Goal: Complete application form

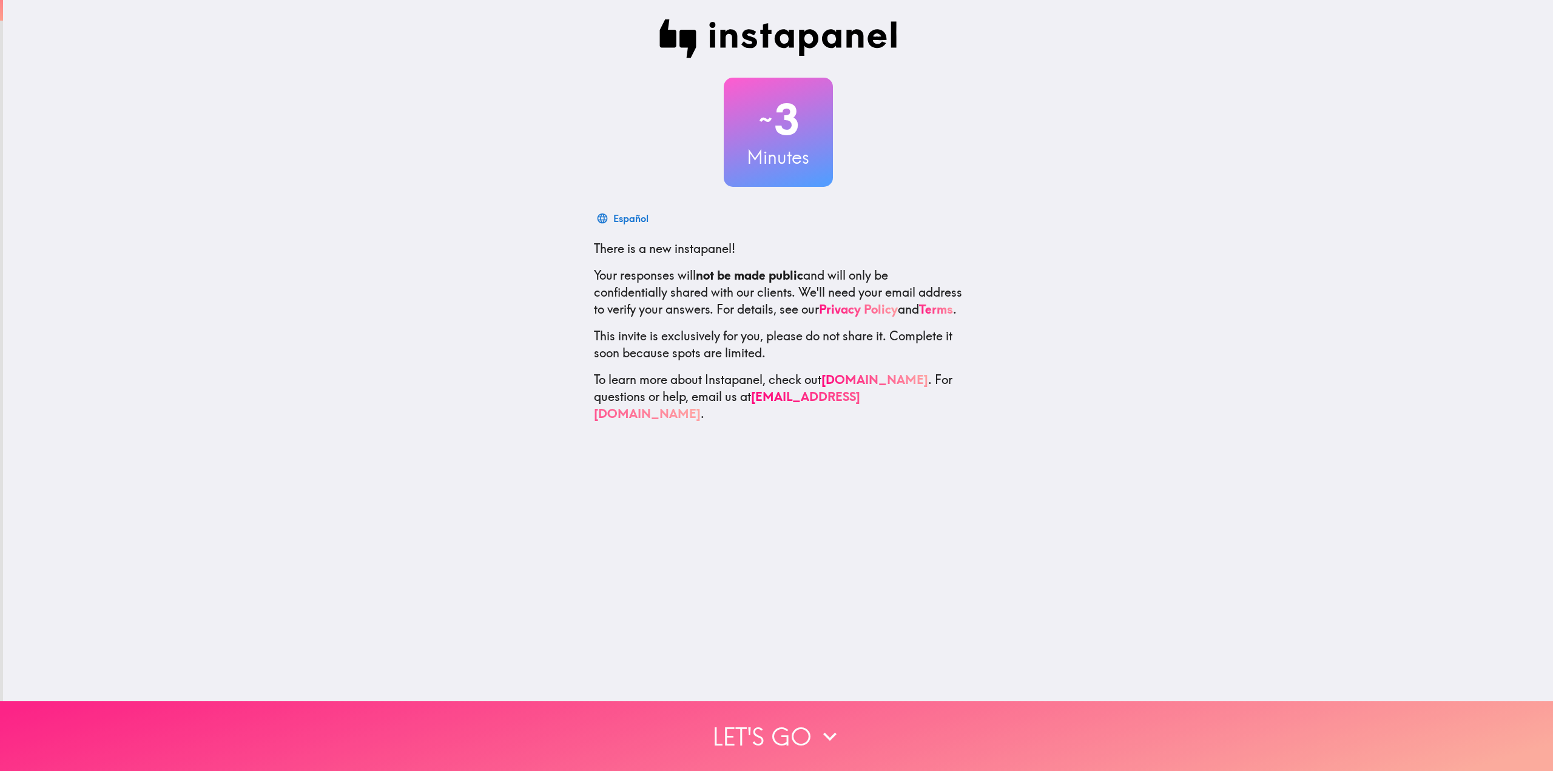
click at [792, 722] on button "Let's go" at bounding box center [776, 736] width 1553 height 70
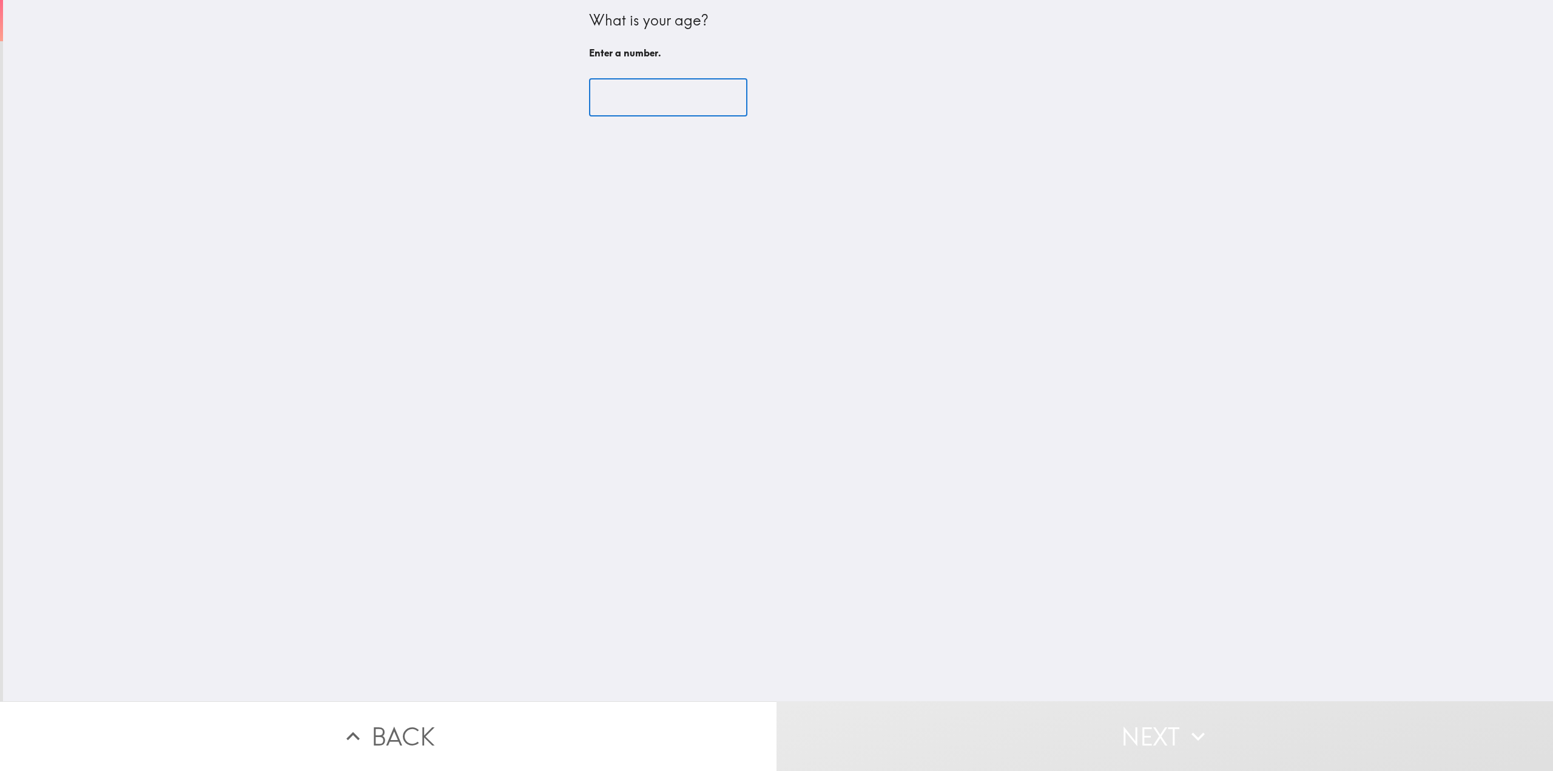
click at [670, 100] on input "number" at bounding box center [668, 98] width 158 height 38
drag, startPoint x: 726, startPoint y: 87, endPoint x: 715, endPoint y: 96, distance: 14.6
click at [721, 92] on input "number" at bounding box center [668, 98] width 158 height 38
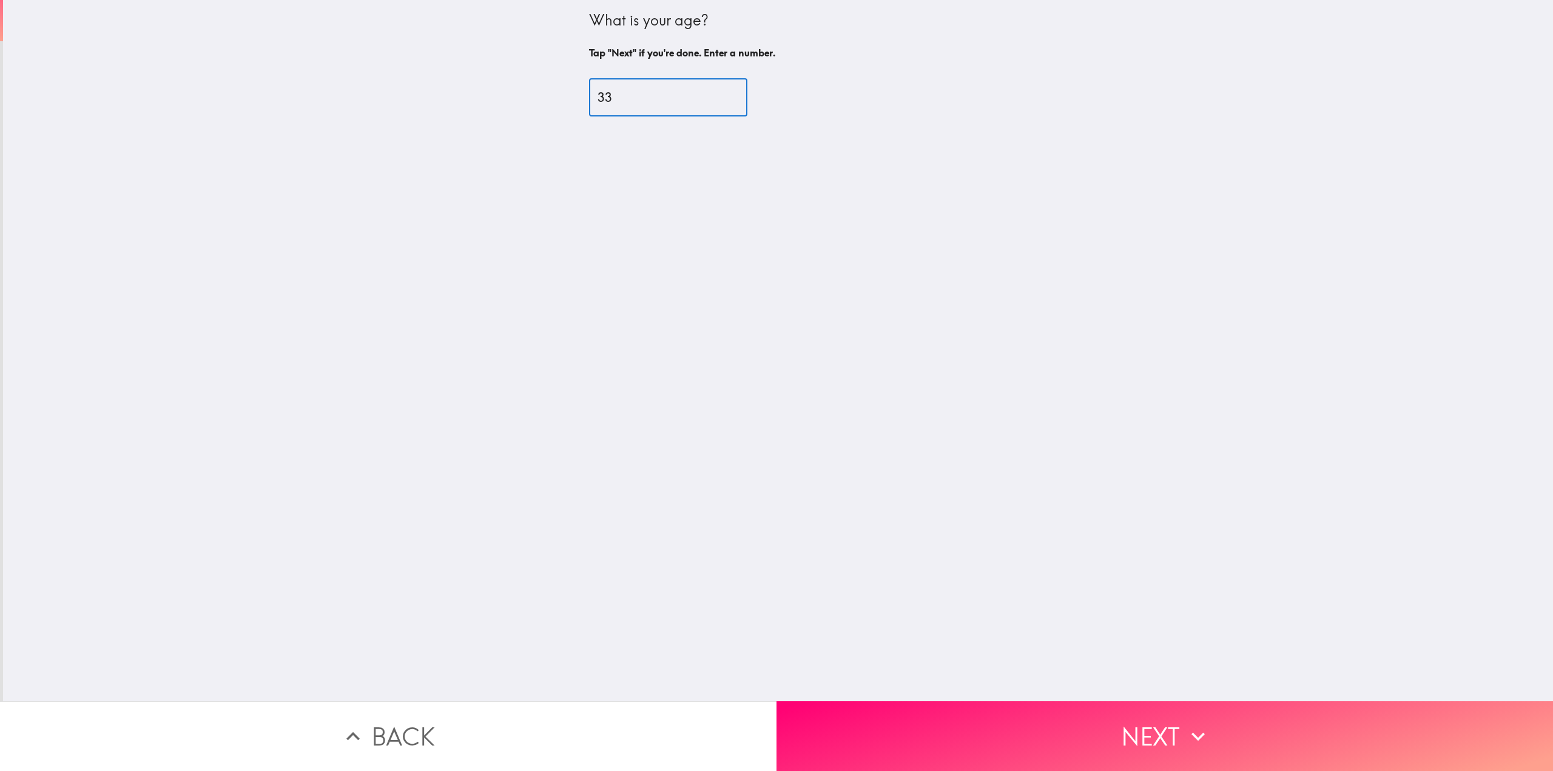
click at [714, 97] on input "33" at bounding box center [668, 98] width 158 height 38
click at [709, 92] on input "34" at bounding box center [668, 98] width 158 height 38
click at [709, 87] on input "34" at bounding box center [668, 98] width 158 height 38
click at [707, 89] on input "34" at bounding box center [668, 98] width 158 height 38
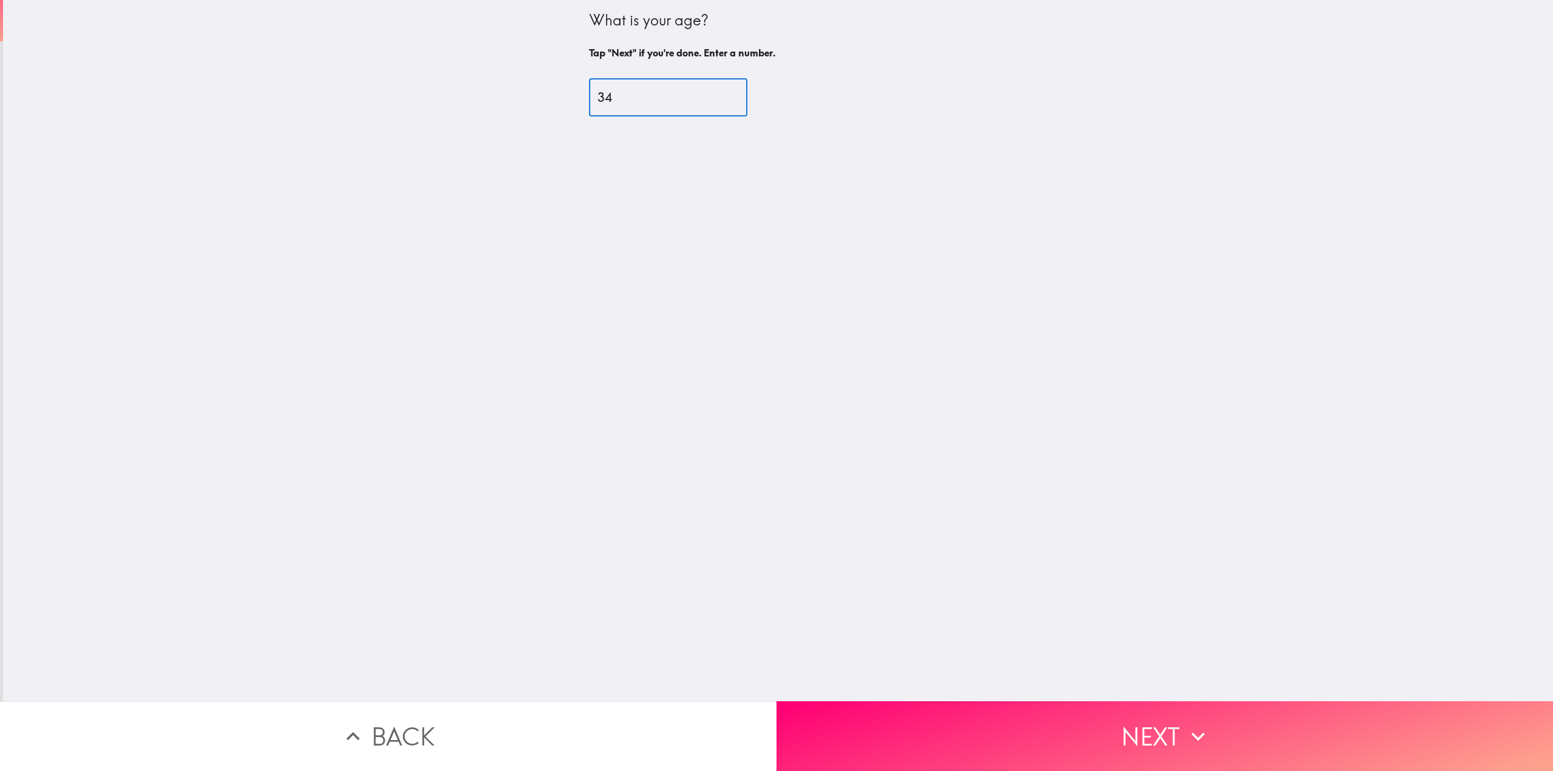
click at [709, 90] on input "34" at bounding box center [668, 98] width 158 height 38
click at [709, 90] on input "35" at bounding box center [668, 98] width 158 height 38
click at [709, 90] on input "36" at bounding box center [668, 98] width 158 height 38
type input "37"
click at [709, 90] on input "37" at bounding box center [668, 98] width 158 height 38
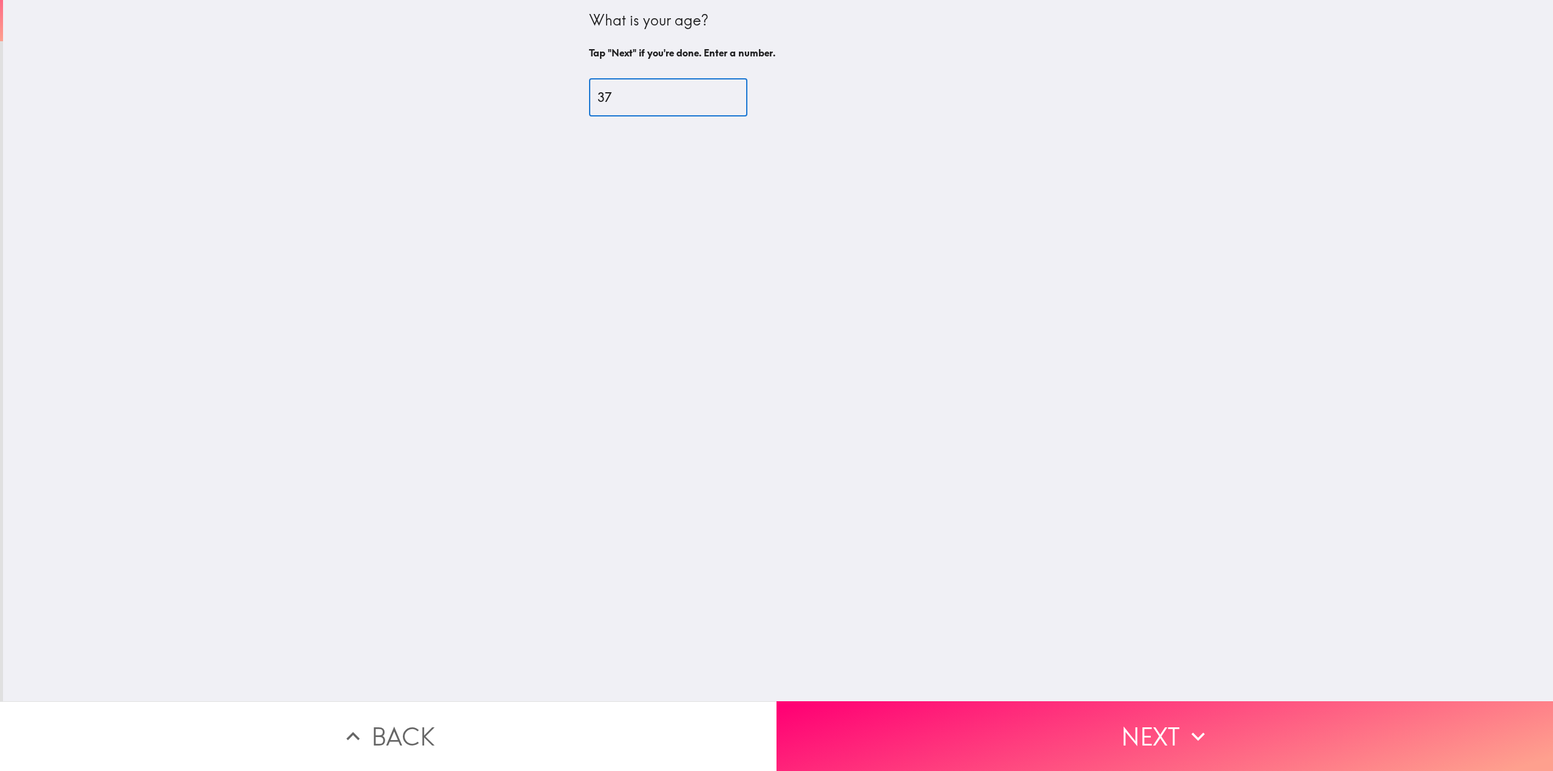
click at [944, 686] on div "What is your age? Tap "Next" if you're done. Enter a number. 37 ​" at bounding box center [778, 350] width 1550 height 701
click at [949, 706] on button "Next" at bounding box center [1165, 736] width 777 height 70
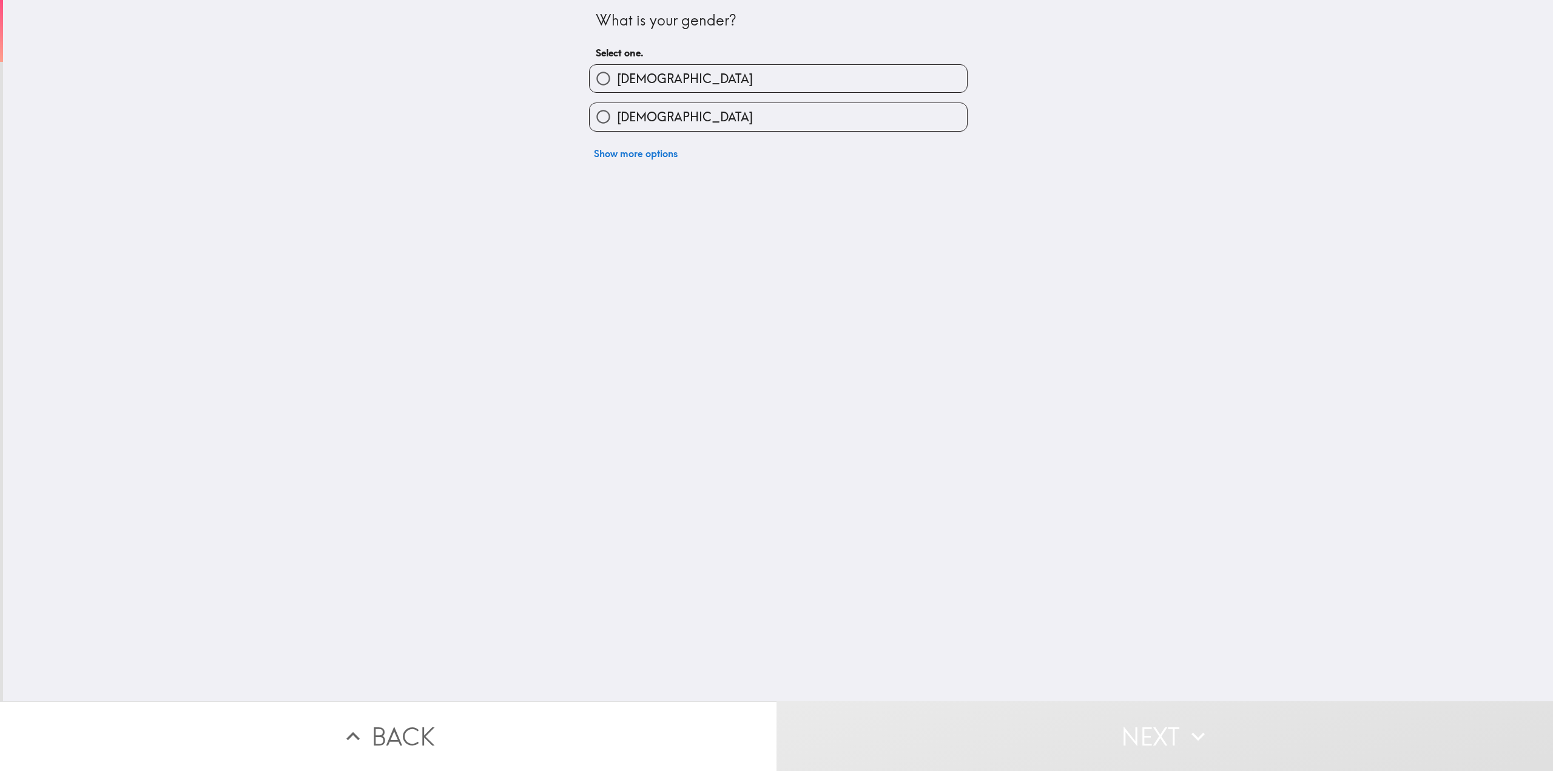
click at [671, 87] on label "[DEMOGRAPHIC_DATA]" at bounding box center [778, 78] width 377 height 27
click at [617, 87] on input "[DEMOGRAPHIC_DATA]" at bounding box center [603, 78] width 27 height 27
radio input "true"
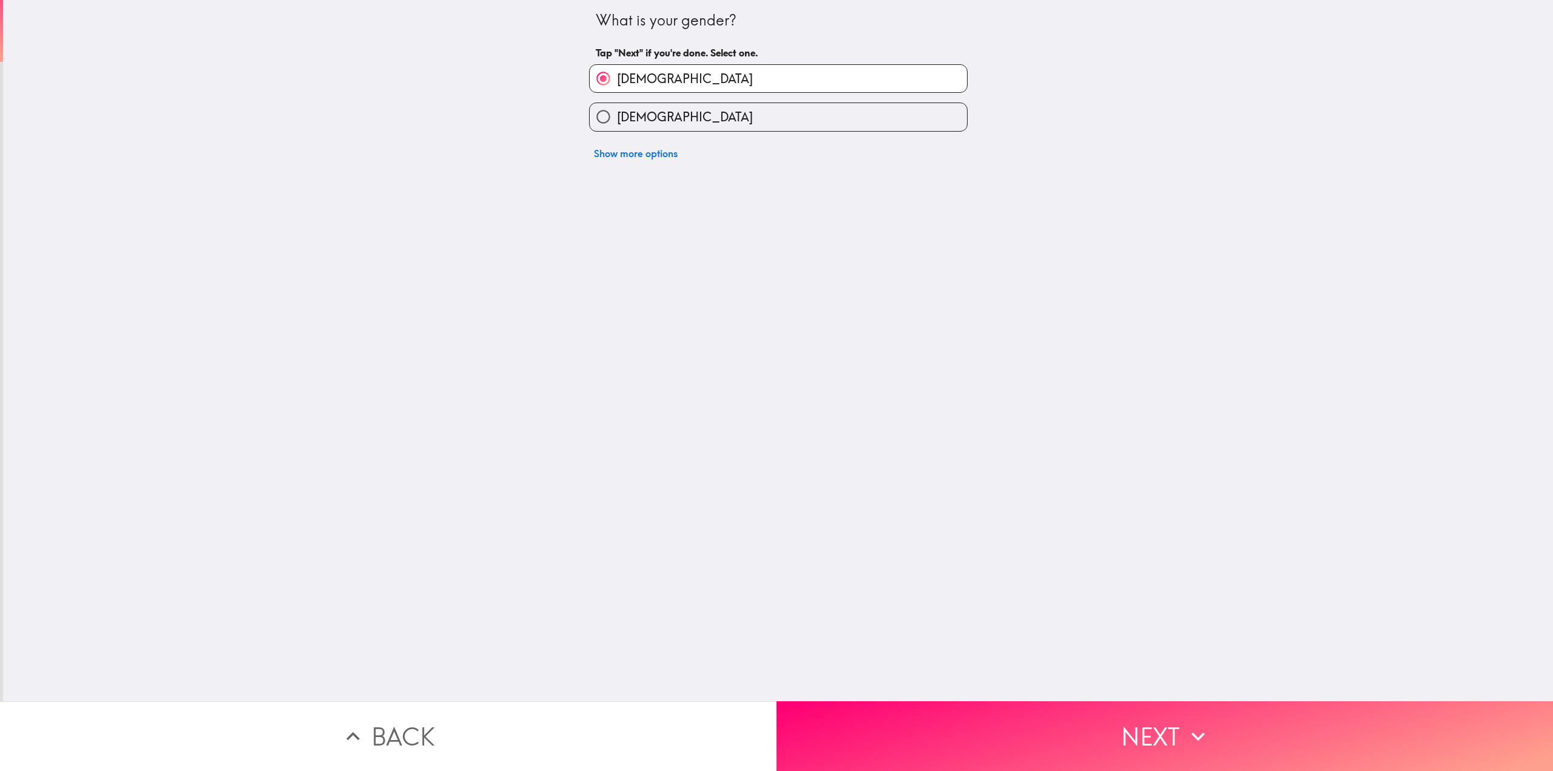
drag, startPoint x: 1052, startPoint y: 667, endPoint x: 1053, endPoint y: 687, distance: 20.0
click at [1052, 675] on div "What is your gender? Tap "Next" if you're done. Select one. [DEMOGRAPHIC_DATA] …" at bounding box center [778, 350] width 1550 height 701
click at [1058, 702] on button "Next" at bounding box center [1165, 736] width 777 height 70
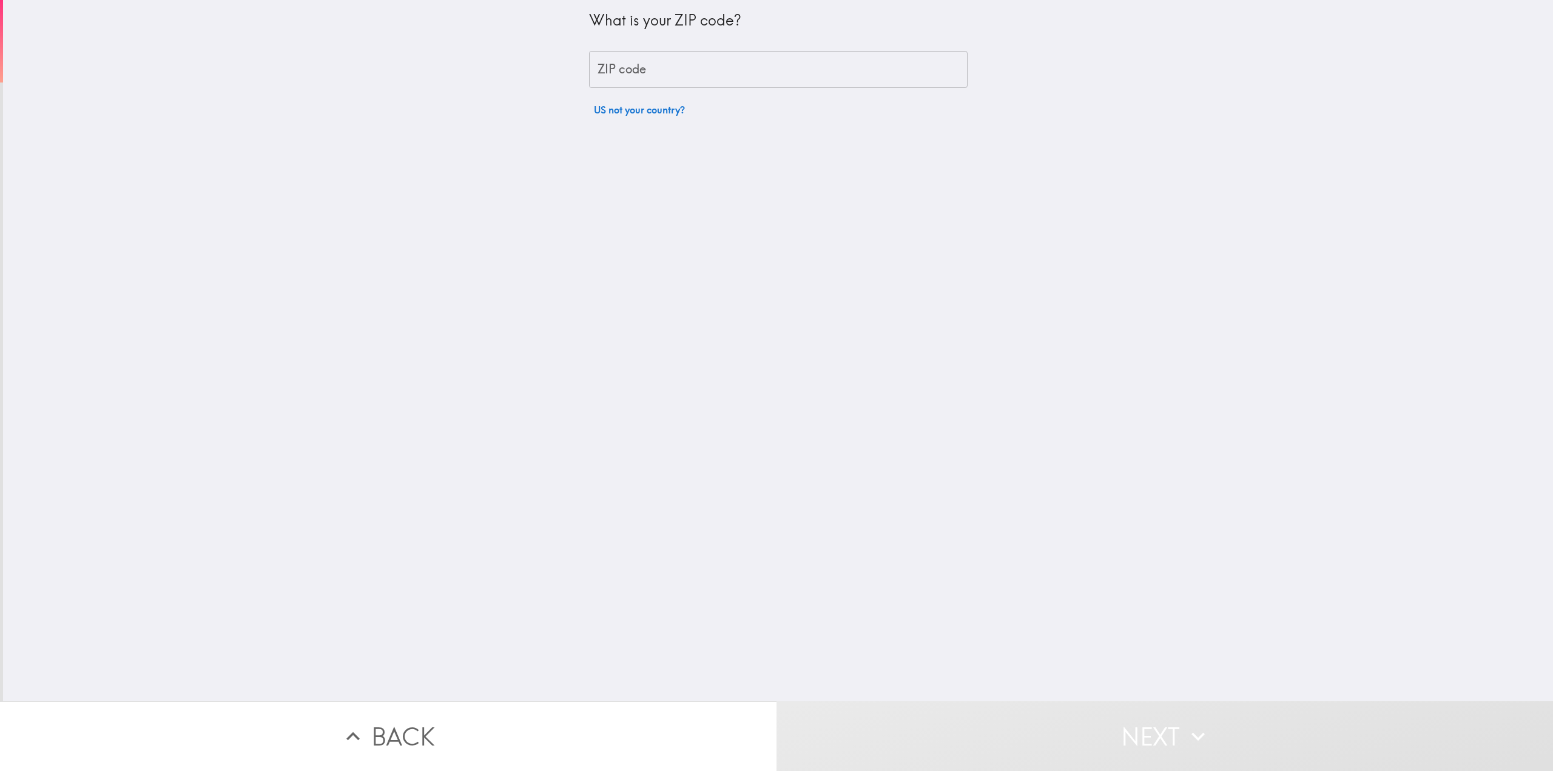
click at [685, 84] on input "ZIP code" at bounding box center [778, 70] width 379 height 38
click at [684, 83] on input "ZIP code" at bounding box center [778, 70] width 379 height 38
type input "10009"
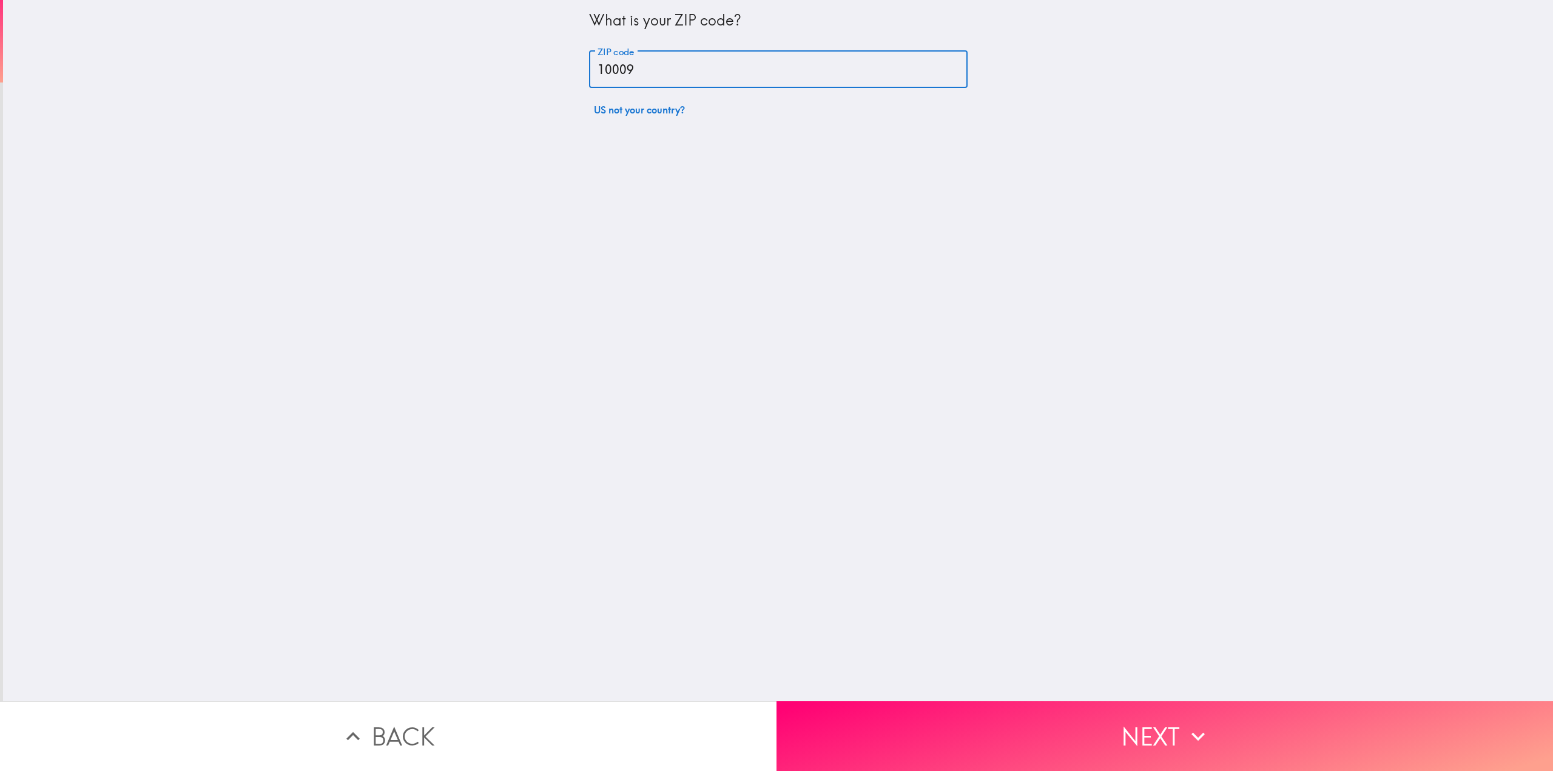
click at [998, 651] on div "What is your ZIP code? ZIP code 10009 ZIP code US not your country?" at bounding box center [778, 350] width 1550 height 701
click at [1024, 718] on button "Next" at bounding box center [1165, 736] width 777 height 70
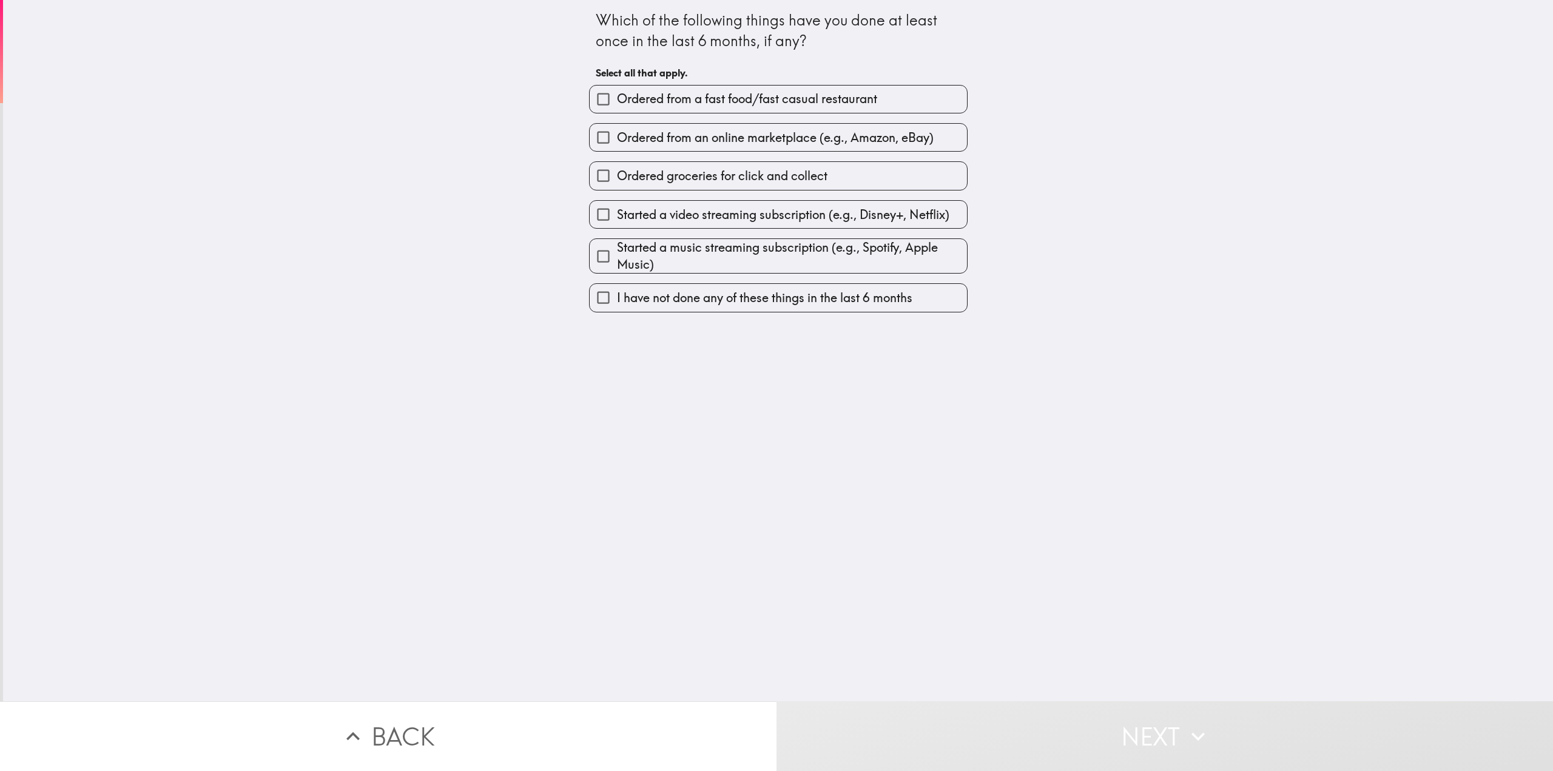
click at [754, 96] on span "Ordered from a fast food/fast casual restaurant" at bounding box center [747, 98] width 260 height 17
click at [617, 96] on input "Ordered from a fast food/fast casual restaurant" at bounding box center [603, 99] width 27 height 27
checkbox input "true"
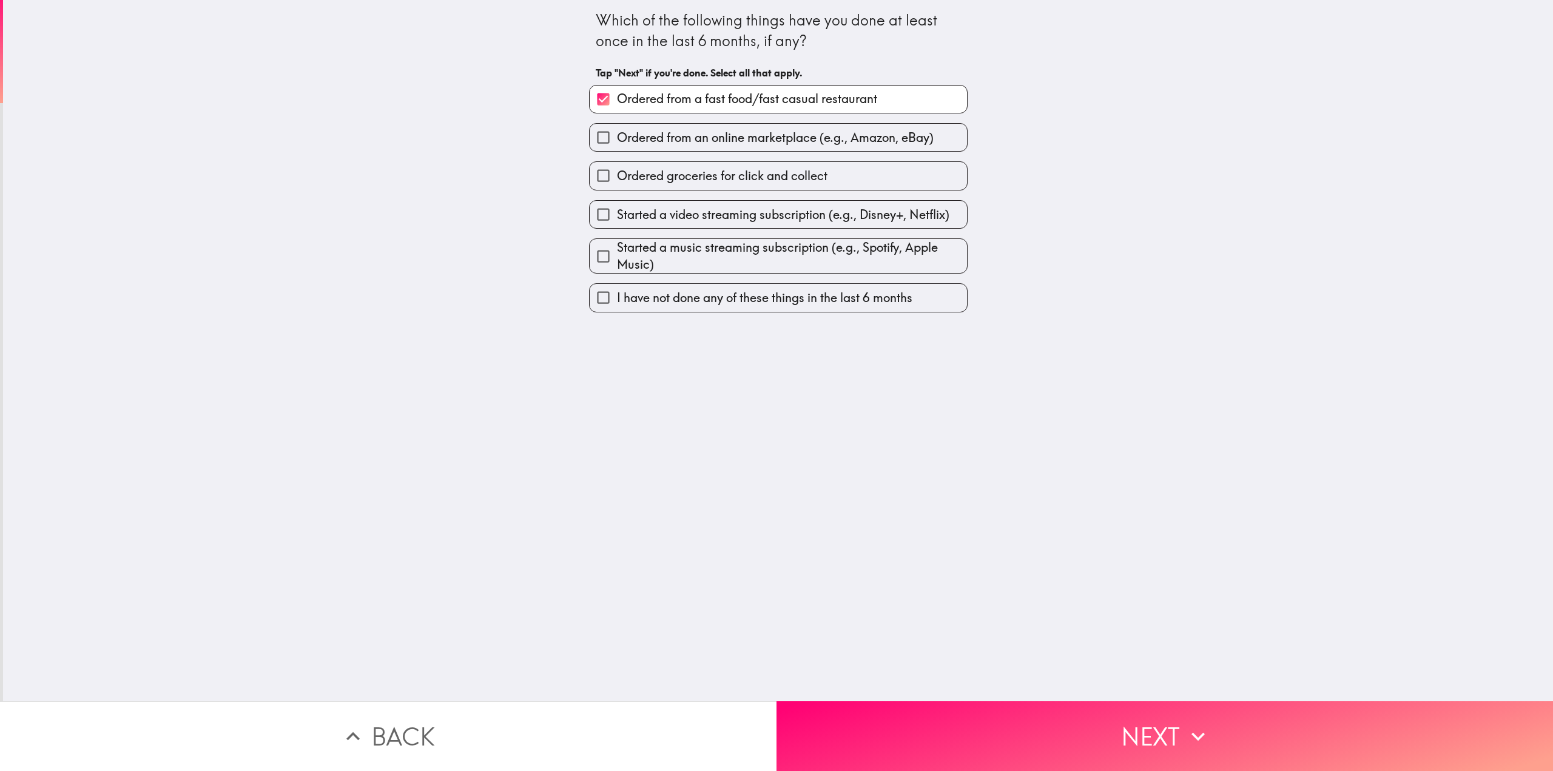
click at [757, 144] on span "Ordered from an online marketplace (e.g., Amazon, eBay)" at bounding box center [775, 137] width 317 height 17
click at [617, 144] on input "Ordered from an online marketplace (e.g., Amazon, eBay)" at bounding box center [603, 137] width 27 height 27
checkbox input "true"
click at [784, 220] on span "Started a video streaming subscription (e.g., Disney+, Netflix)" at bounding box center [783, 214] width 332 height 17
click at [617, 220] on input "Started a video streaming subscription (e.g., Disney+, Netflix)" at bounding box center [603, 214] width 27 height 27
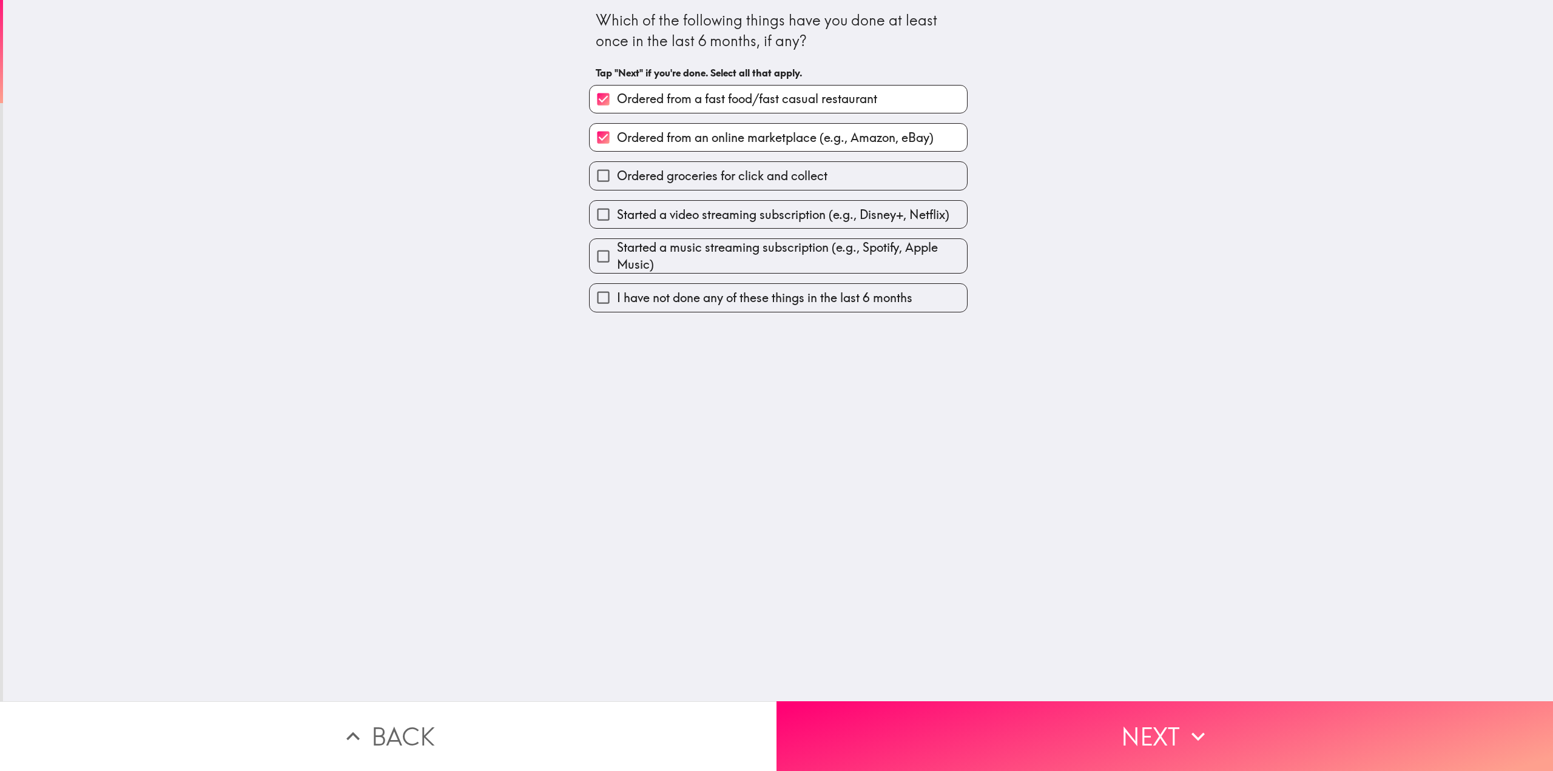
checkbox input "true"
click at [788, 251] on span "Started a music streaming subscription (e.g., Spotify, Apple Music)" at bounding box center [792, 256] width 350 height 34
click at [617, 251] on input "Started a music streaming subscription (e.g., Spotify, Apple Music)" at bounding box center [603, 256] width 27 height 27
checkbox input "true"
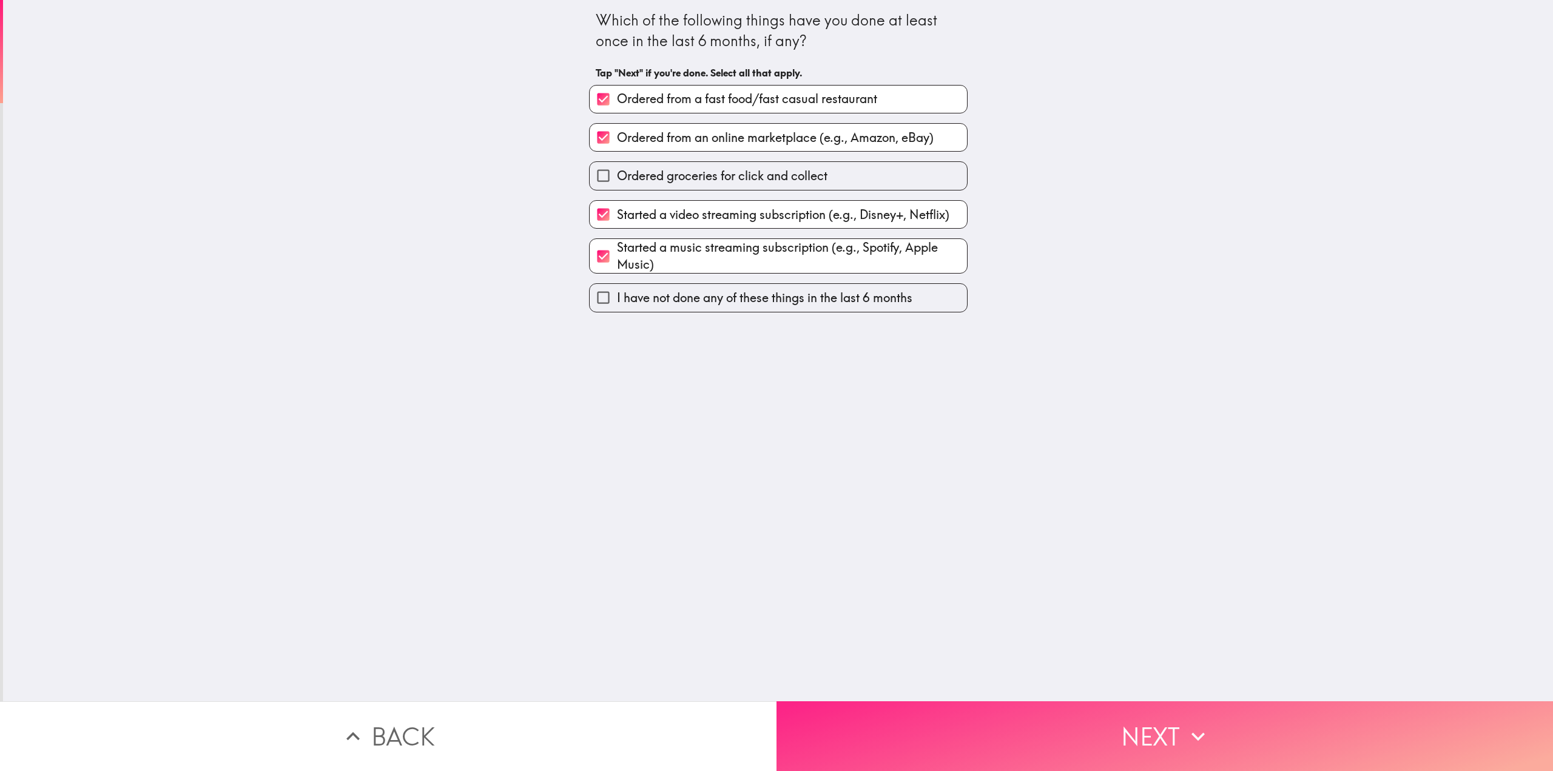
click at [1090, 746] on button "Next" at bounding box center [1165, 736] width 777 height 70
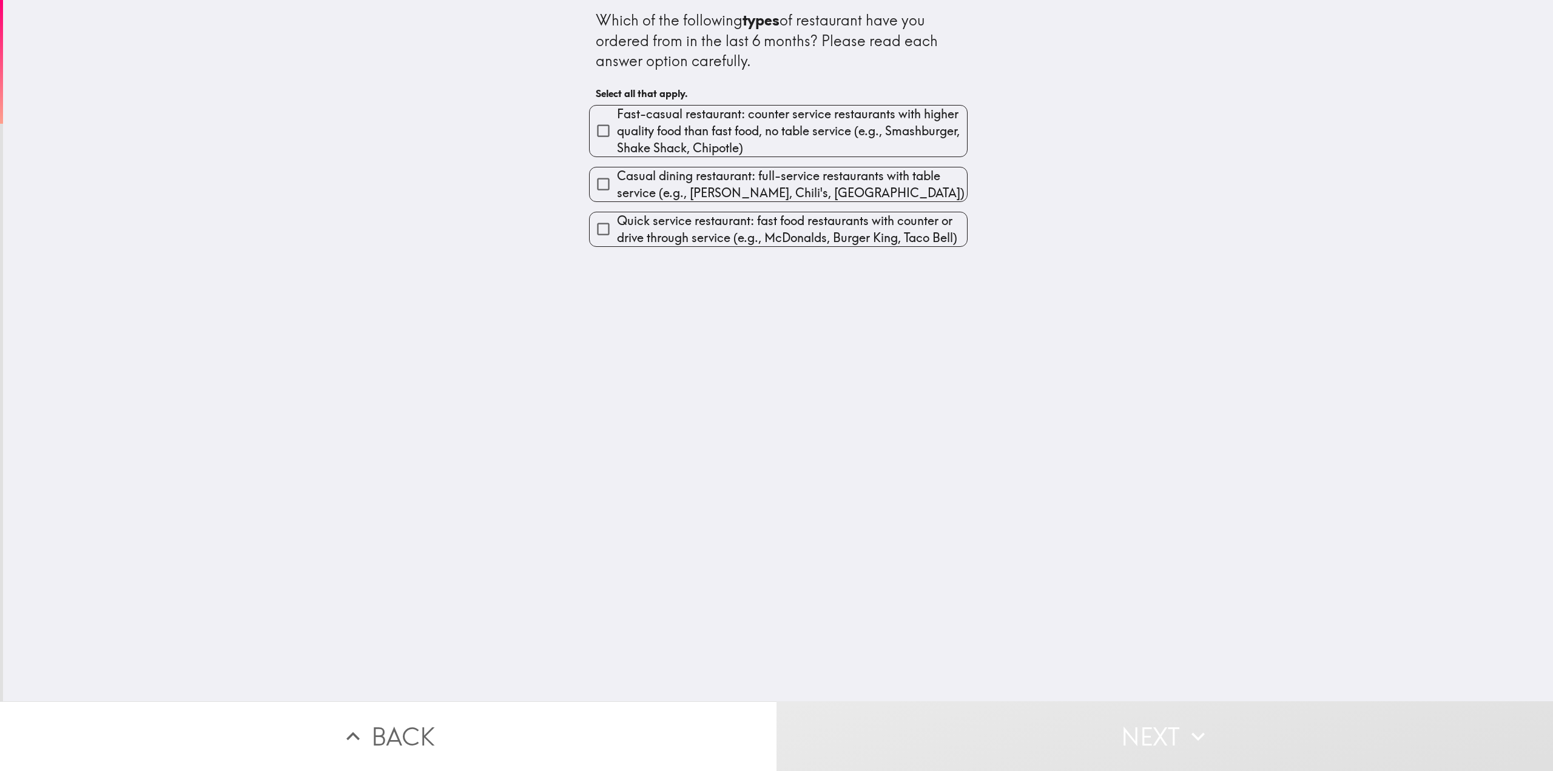
click at [736, 144] on span "Fast-casual restaurant: counter service restaurants with higher quality food th…" at bounding box center [792, 131] width 350 height 51
click at [617, 144] on input "Fast-casual restaurant: counter service restaurants with higher quality food th…" at bounding box center [603, 130] width 27 height 27
checkbox input "true"
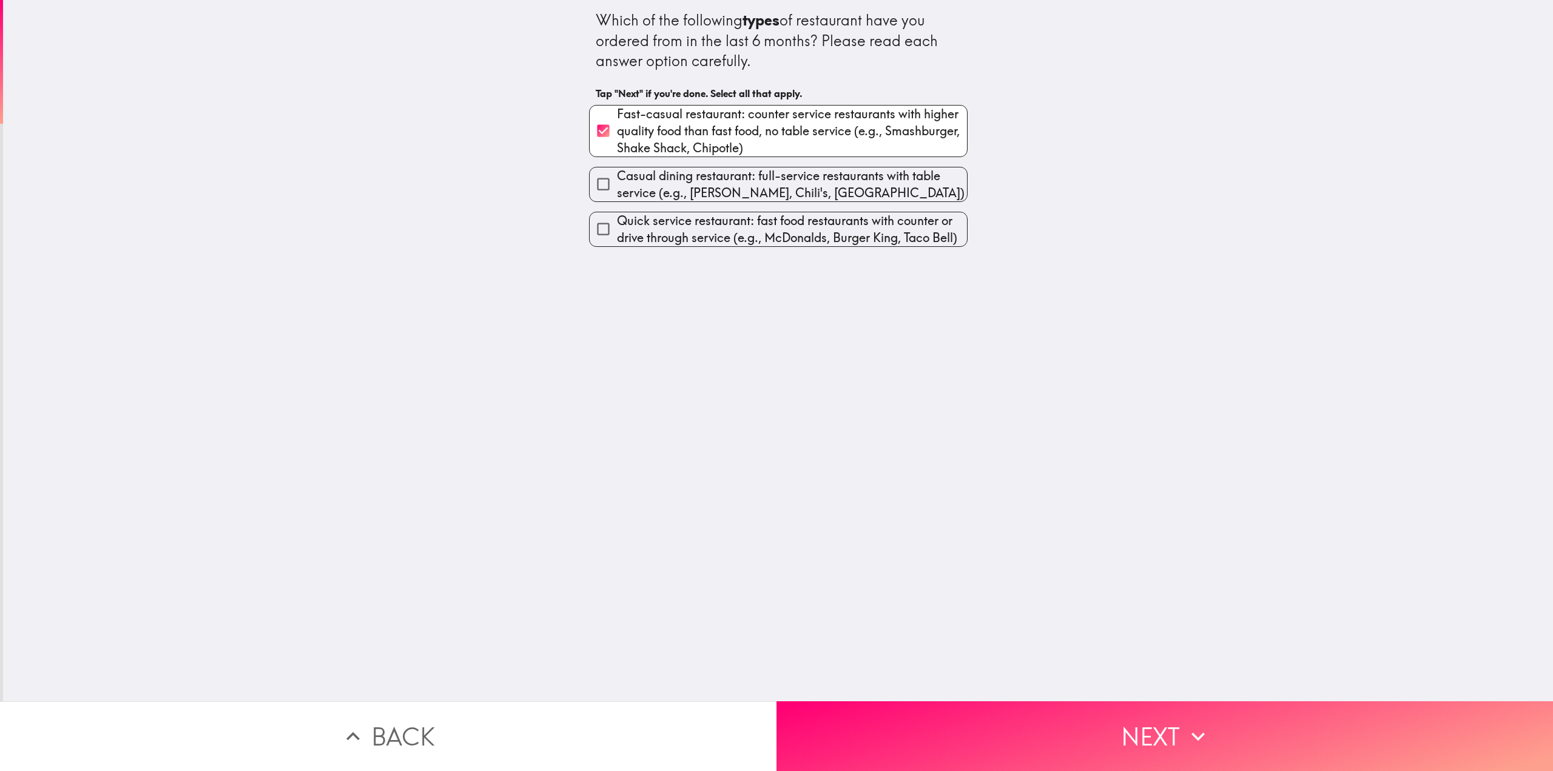
drag, startPoint x: 740, startPoint y: 183, endPoint x: 736, endPoint y: 212, distance: 29.3
click at [740, 184] on span "Casual dining restaurant: full-service restaurants with table service (e.g., [P…" at bounding box center [792, 184] width 350 height 34
click at [617, 184] on input "Casual dining restaurant: full-service restaurants with table service (e.g., [P…" at bounding box center [603, 183] width 27 height 27
checkbox input "true"
click at [737, 215] on span "Quick service restaurant: fast food restaurants with counter or drive through s…" at bounding box center [792, 229] width 350 height 34
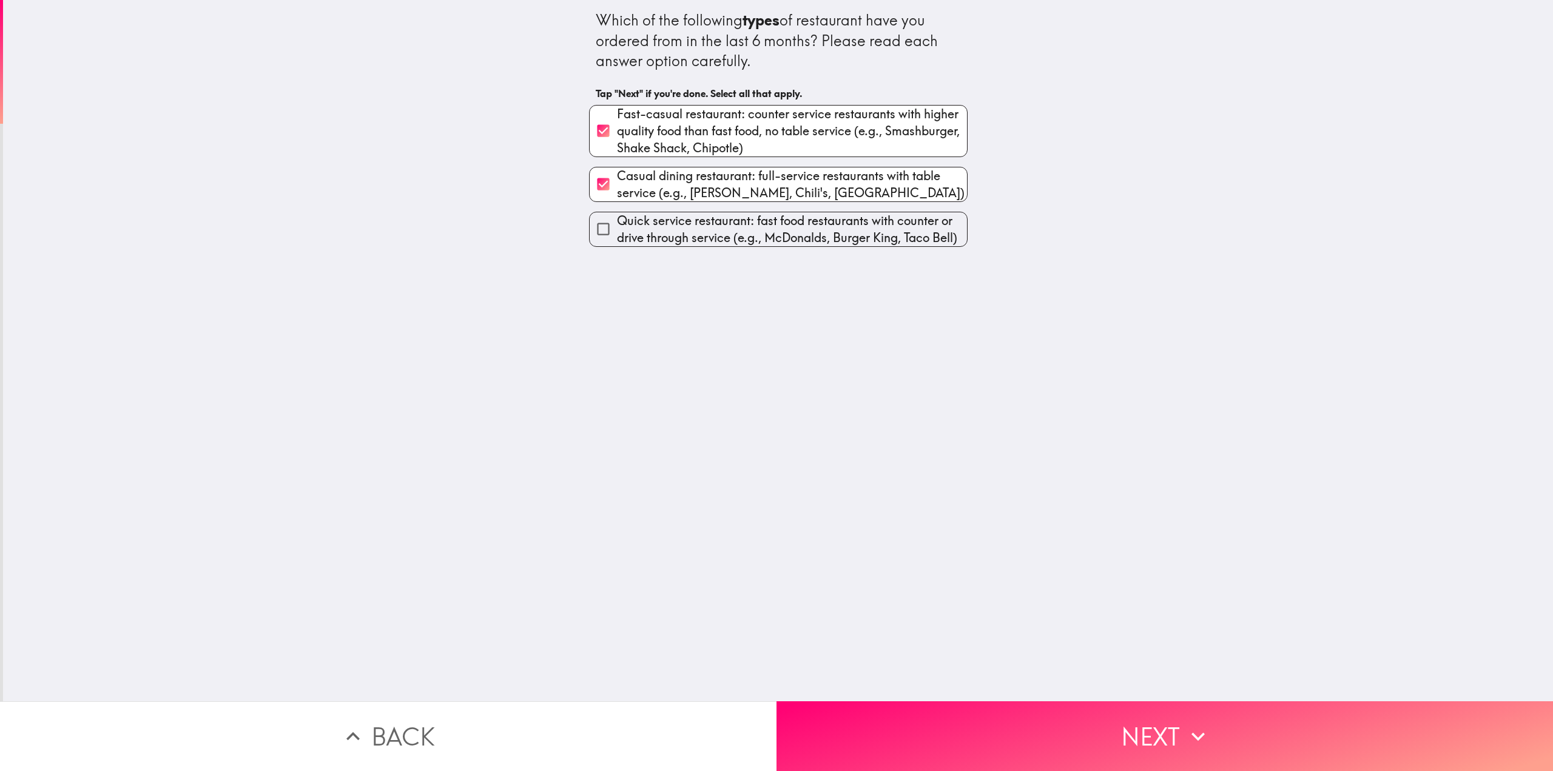
click at [617, 215] on input "Quick service restaurant: fast food restaurants with counter or drive through s…" at bounding box center [603, 228] width 27 height 27
checkbox input "true"
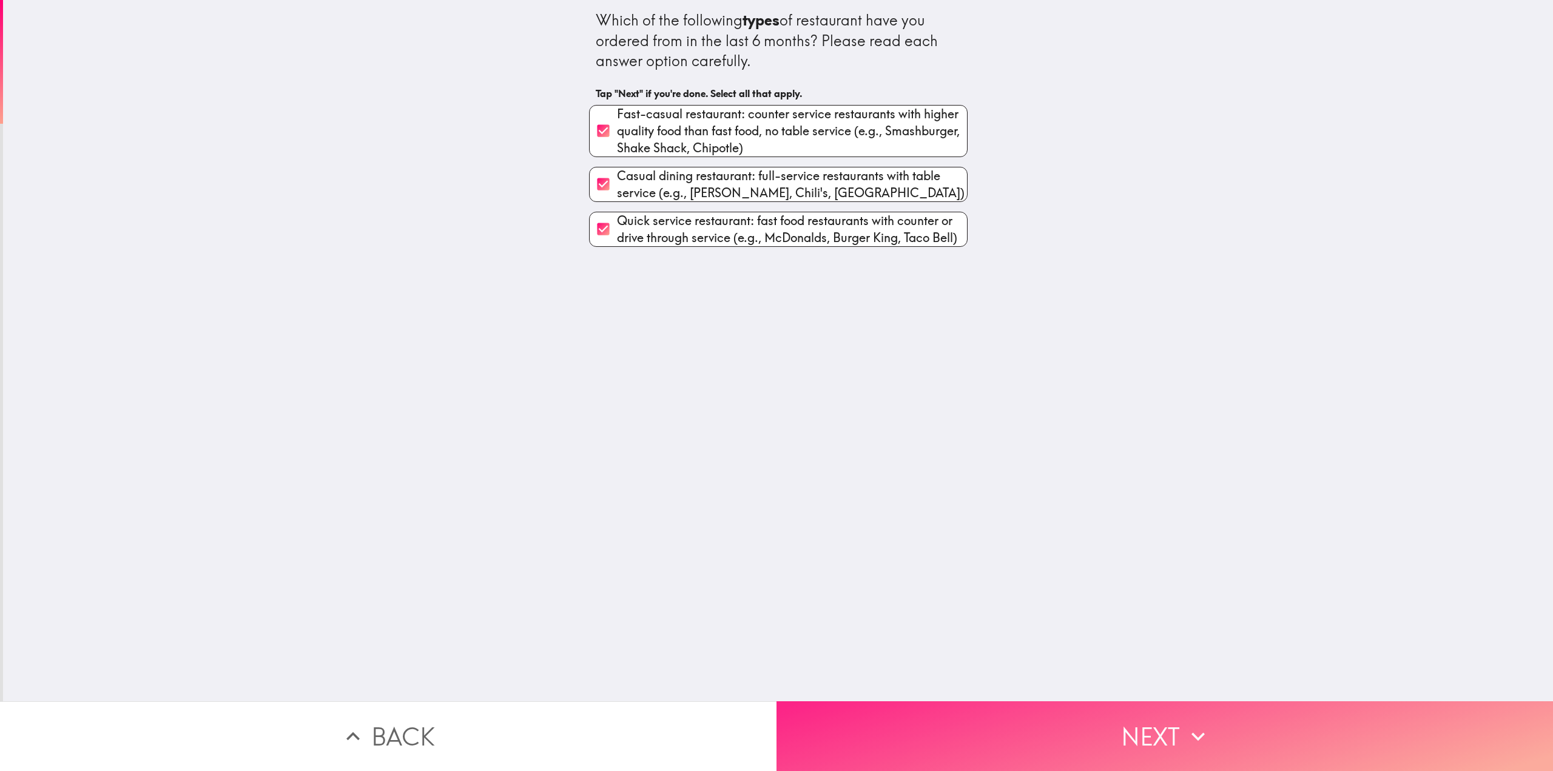
click at [1097, 701] on button "Next" at bounding box center [1165, 736] width 777 height 70
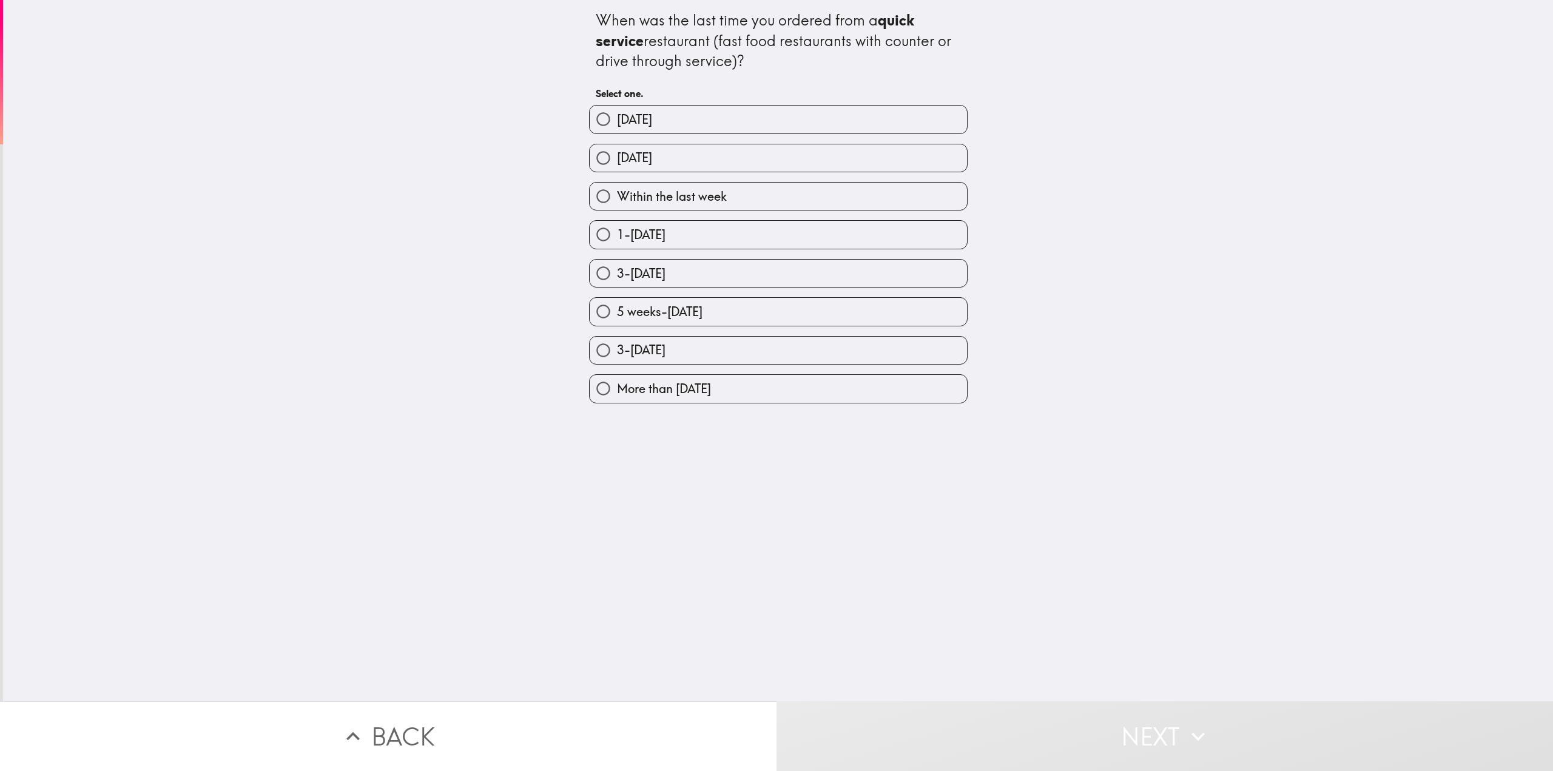
click at [744, 199] on label "Within the last week" at bounding box center [778, 196] width 377 height 27
click at [617, 199] on input "Within the last week" at bounding box center [603, 196] width 27 height 27
radio input "true"
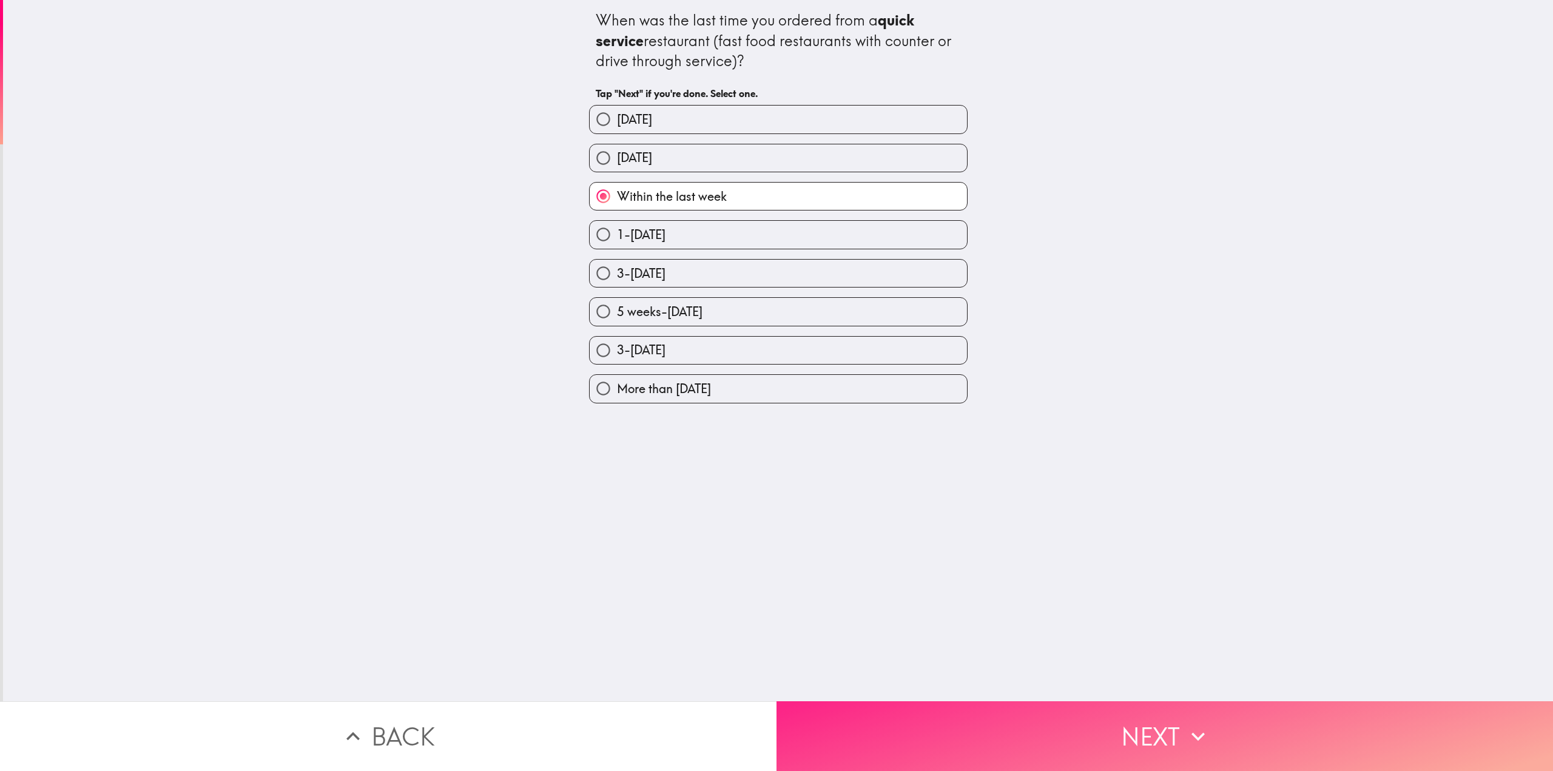
drag, startPoint x: 1020, startPoint y: 687, endPoint x: 1026, endPoint y: 709, distance: 22.5
click at [1020, 687] on div "When was the last time you ordered from a quick service restaurant (fast food r…" at bounding box center [778, 350] width 1550 height 701
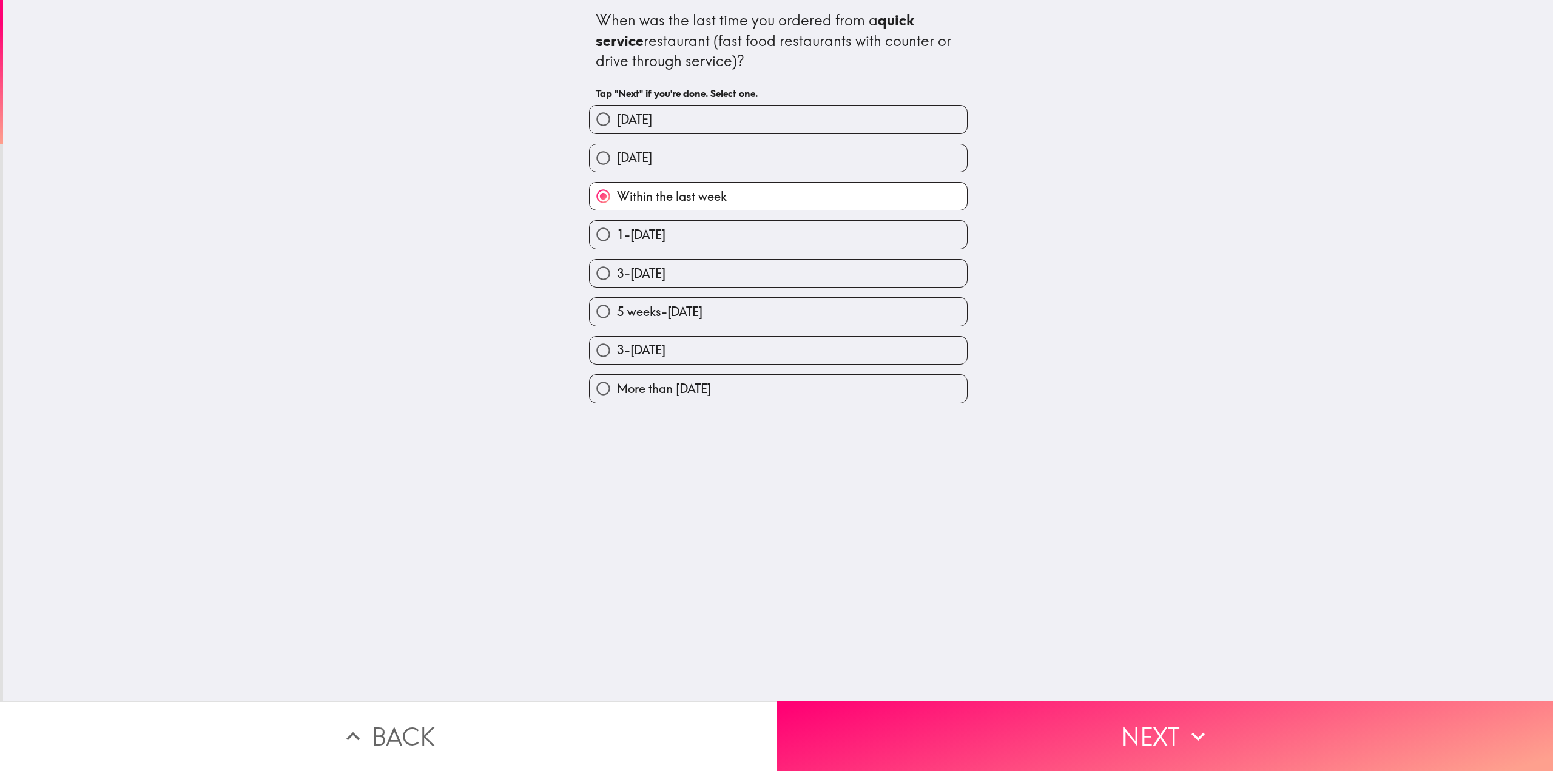
click at [1028, 719] on button "Next" at bounding box center [1165, 736] width 777 height 70
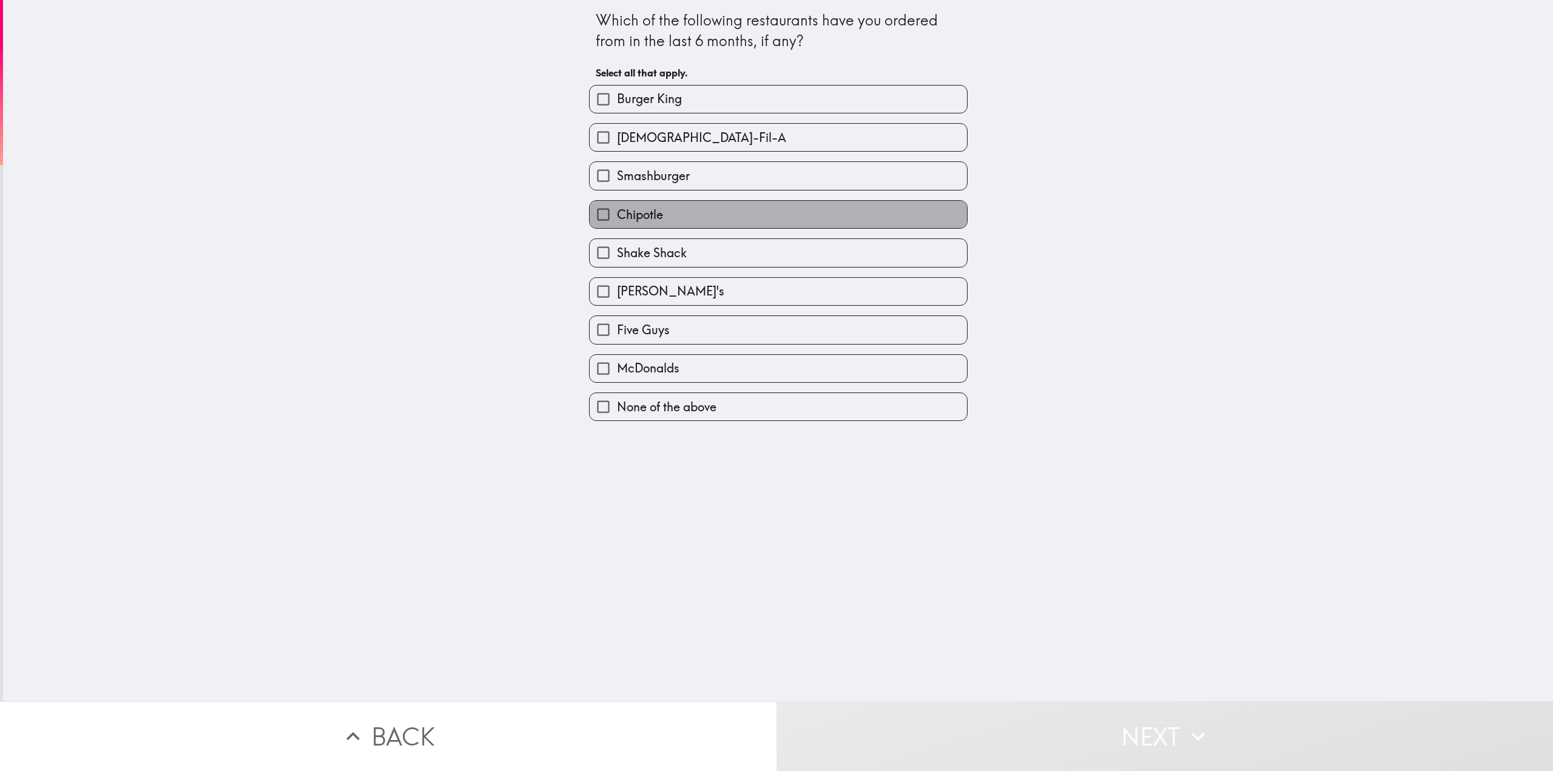
drag, startPoint x: 704, startPoint y: 220, endPoint x: 682, endPoint y: 188, distance: 38.0
click at [704, 220] on label "Chipotle" at bounding box center [778, 214] width 377 height 27
click at [617, 220] on input "Chipotle" at bounding box center [603, 214] width 27 height 27
checkbox input "true"
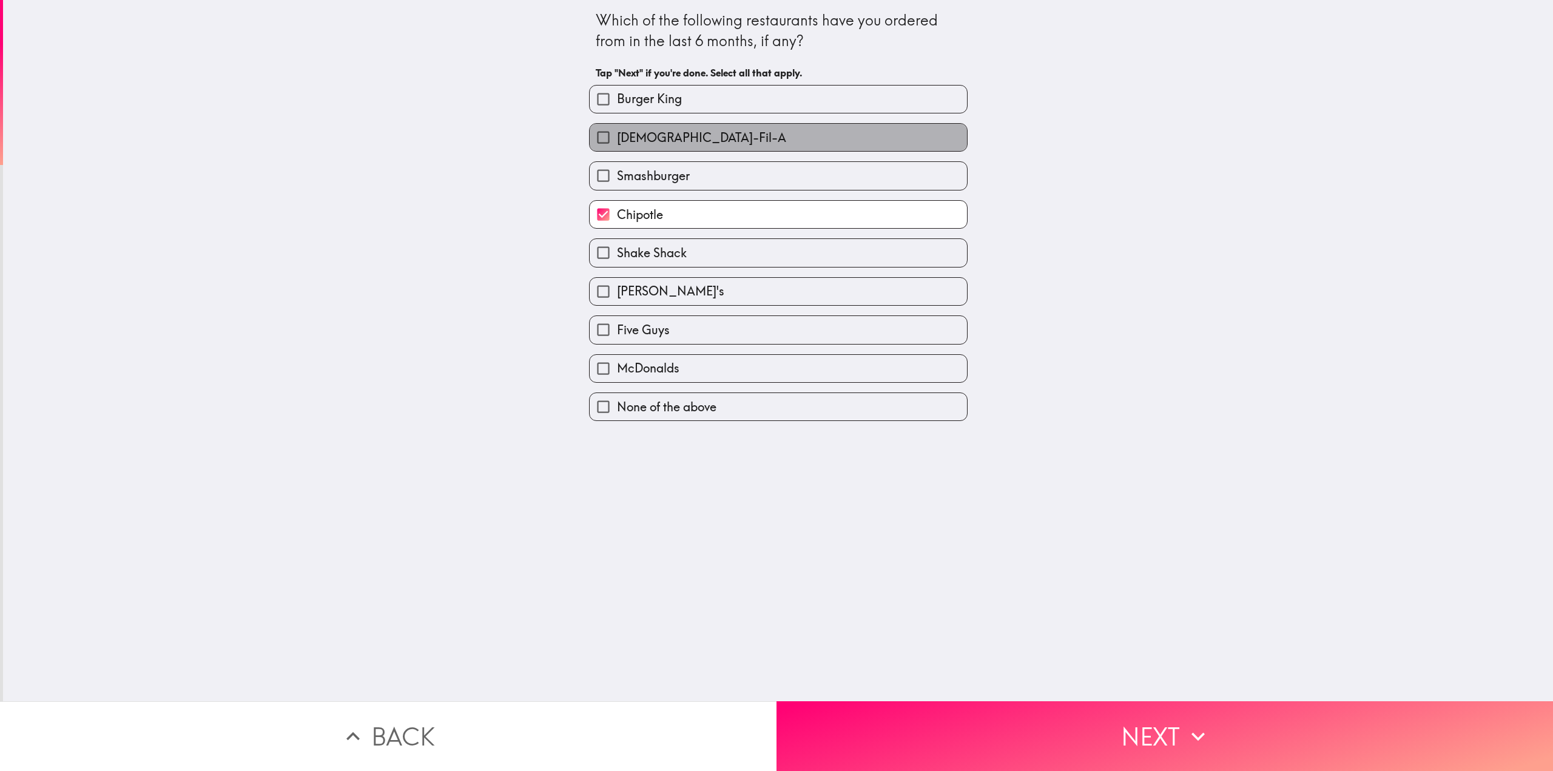
click at [665, 145] on span "[DEMOGRAPHIC_DATA]-Fil-A" at bounding box center [701, 137] width 169 height 17
click at [617, 145] on input "[DEMOGRAPHIC_DATA]-Fil-A" at bounding box center [603, 137] width 27 height 27
checkbox input "true"
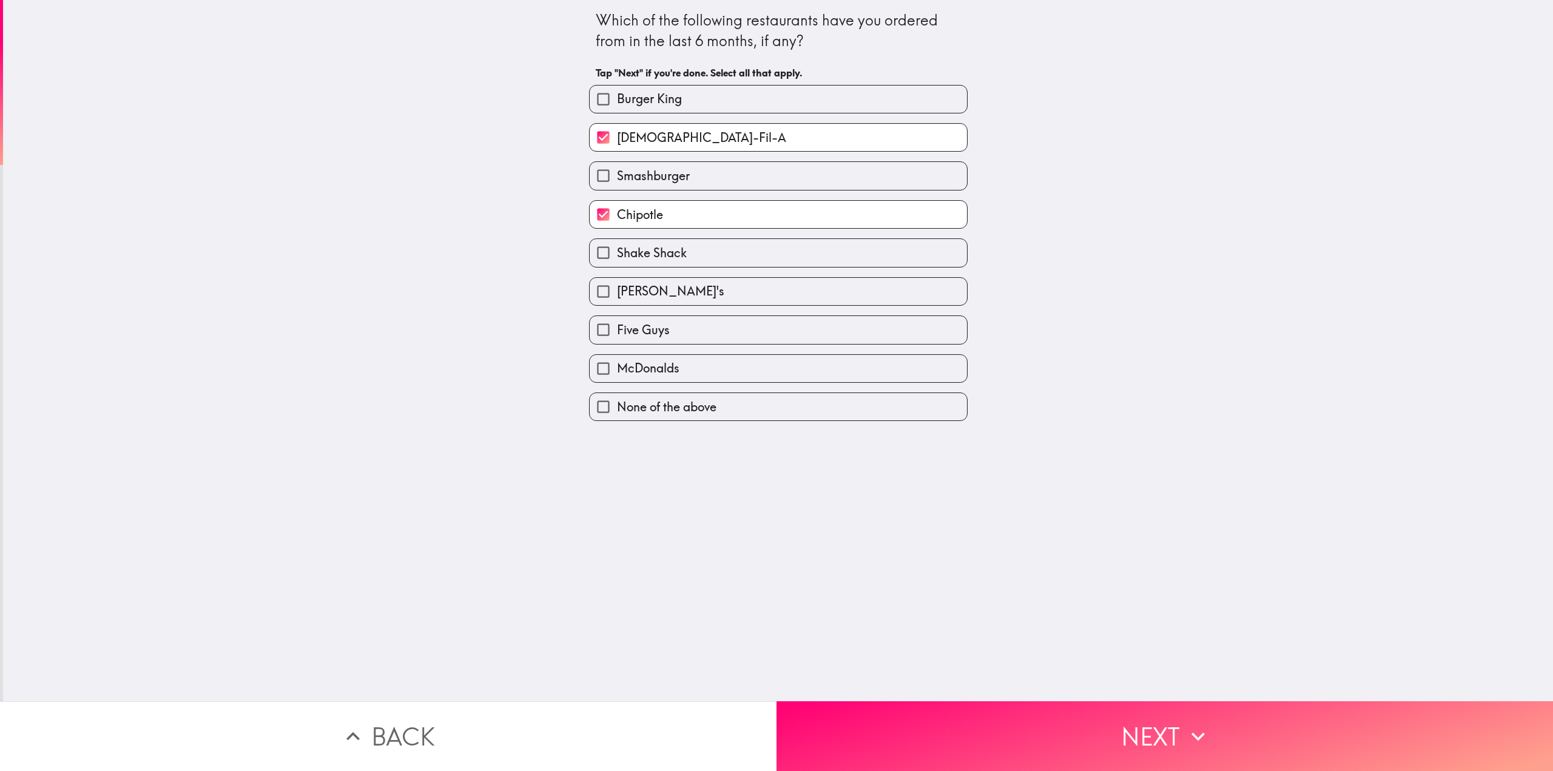
click at [676, 337] on label "Five Guys" at bounding box center [778, 329] width 377 height 27
click at [617, 337] on input "Five Guys" at bounding box center [603, 329] width 27 height 27
checkbox input "true"
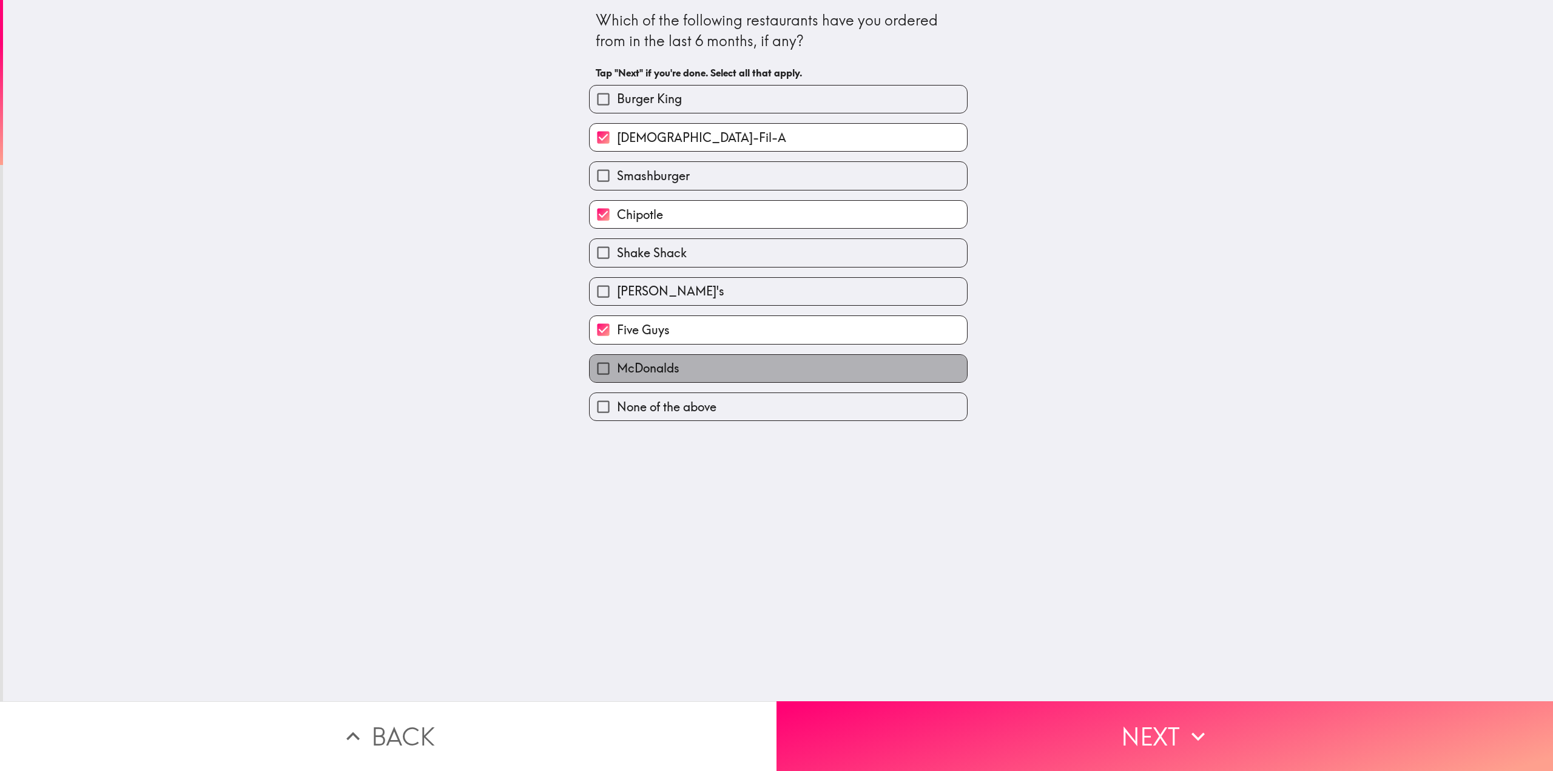
click at [693, 370] on label "McDonalds" at bounding box center [778, 368] width 377 height 27
click at [617, 370] on input "McDonalds" at bounding box center [603, 368] width 27 height 27
checkbox input "true"
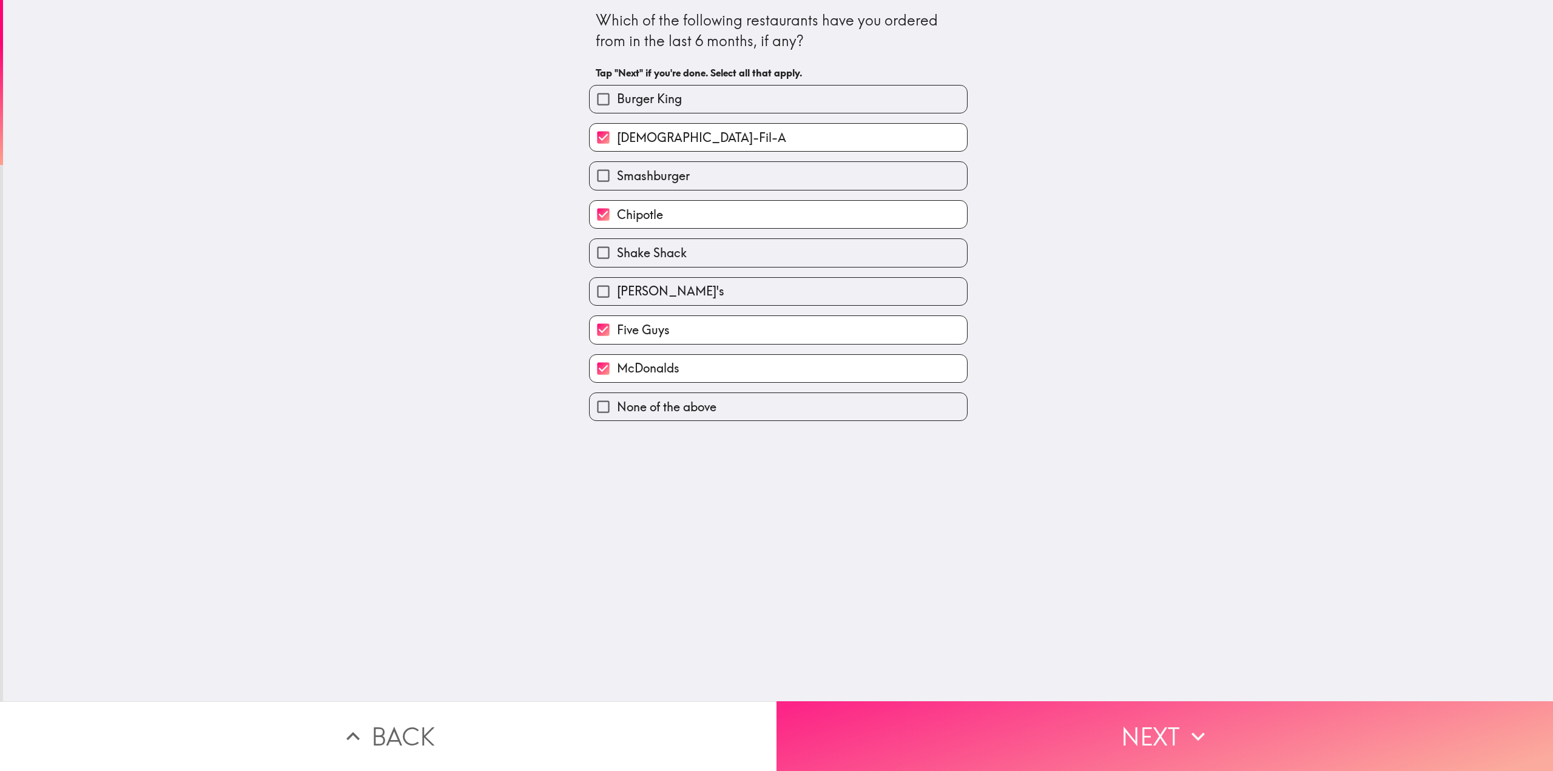
click at [1078, 721] on button "Next" at bounding box center [1165, 736] width 777 height 70
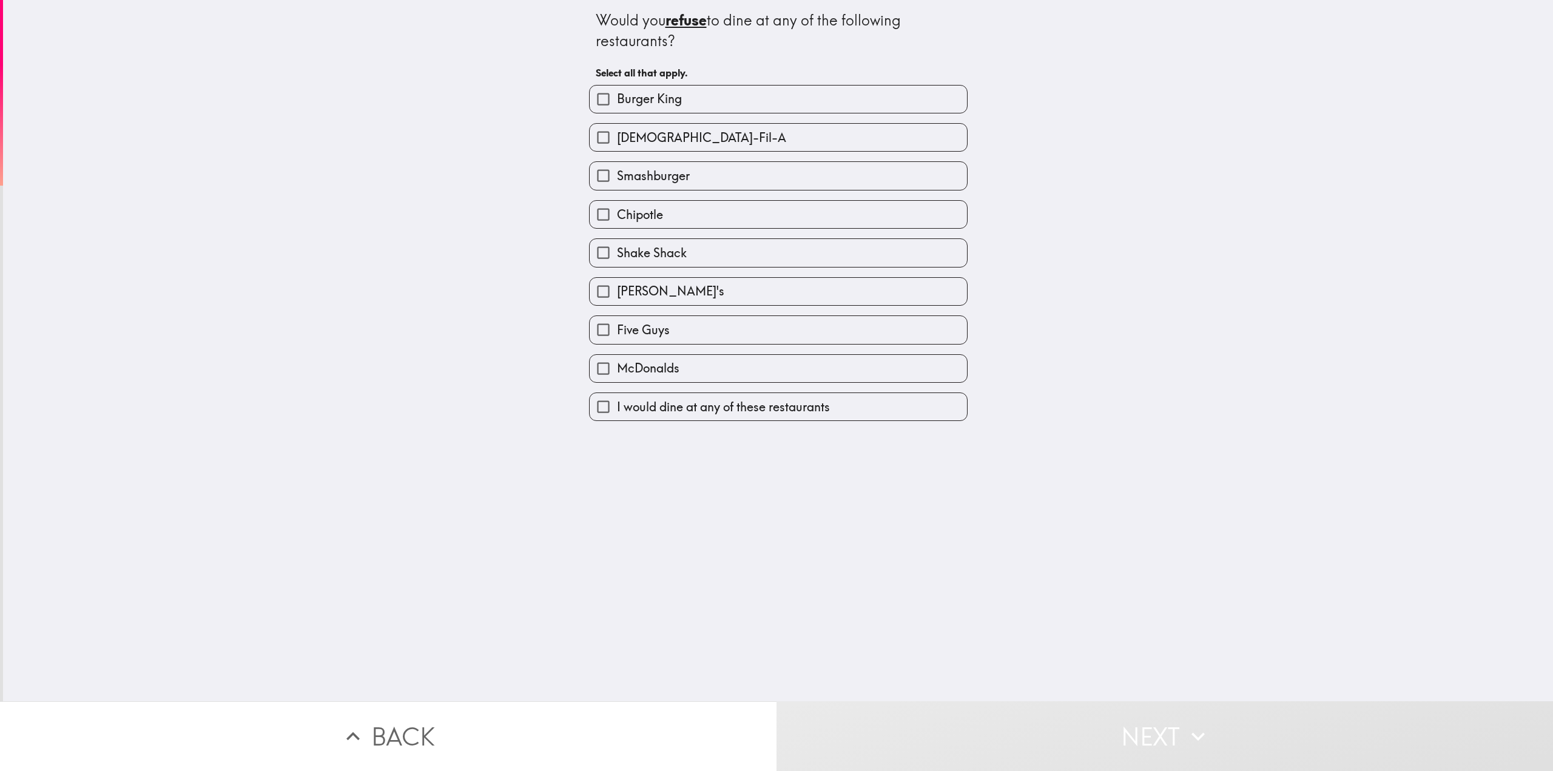
click at [807, 417] on label "I would dine at any of these restaurants" at bounding box center [778, 406] width 377 height 27
click at [617, 417] on input "I would dine at any of these restaurants" at bounding box center [603, 406] width 27 height 27
checkbox input "true"
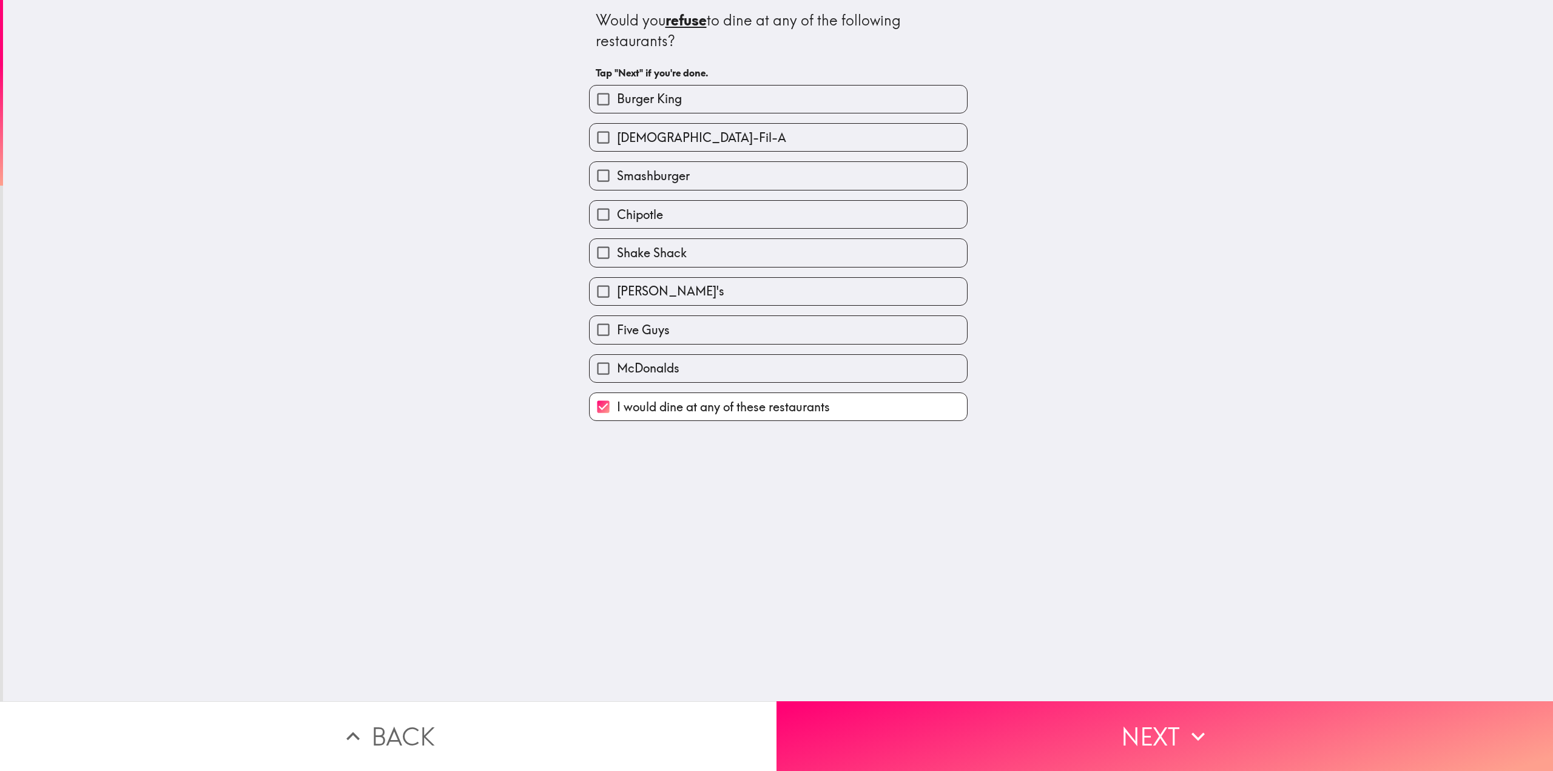
click at [1054, 705] on button "Next" at bounding box center [1165, 736] width 777 height 70
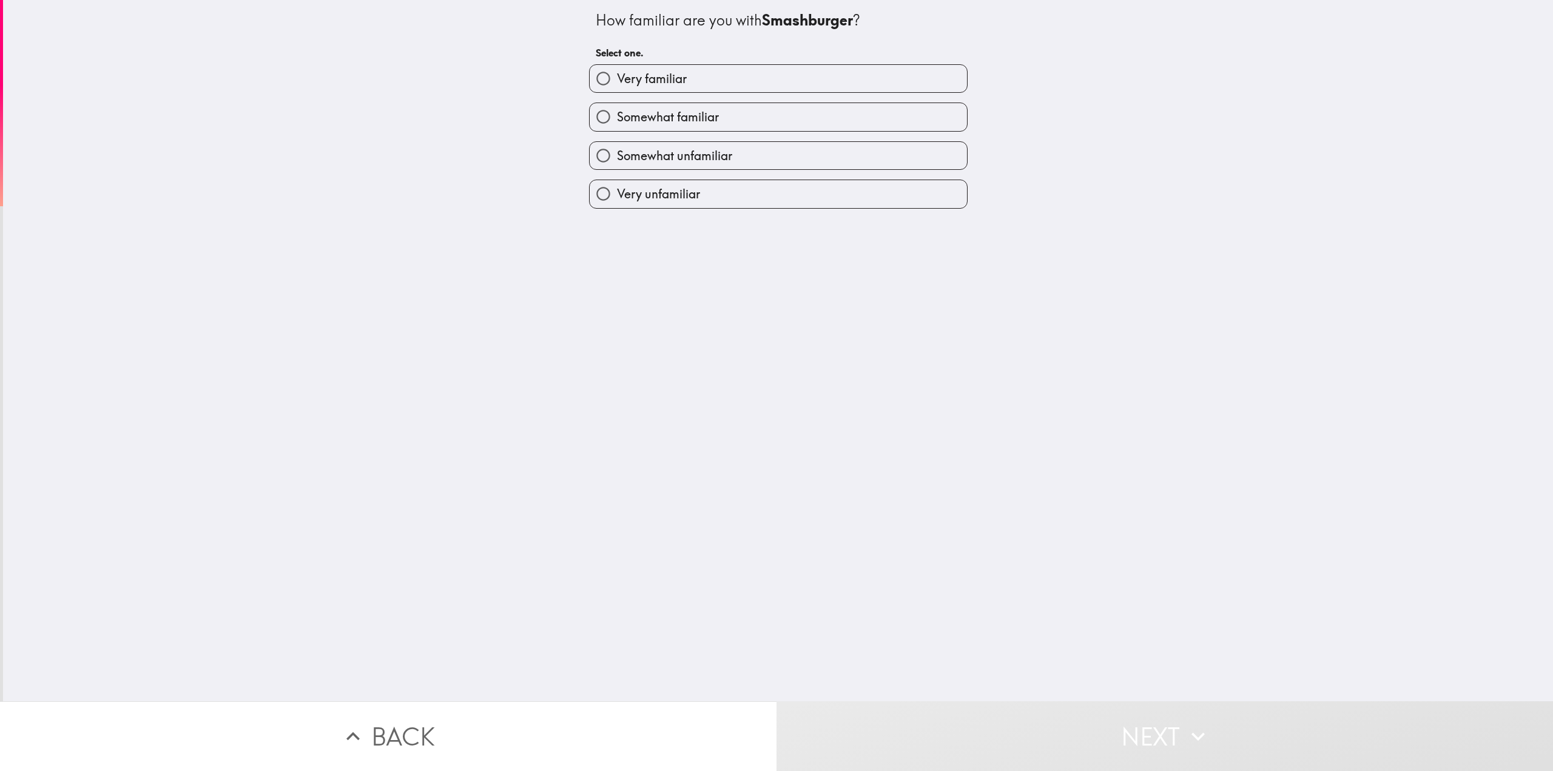
click at [697, 151] on span "Somewhat unfamiliar" at bounding box center [674, 155] width 115 height 17
click at [617, 151] on input "Somewhat unfamiliar" at bounding box center [603, 155] width 27 height 27
radio input "true"
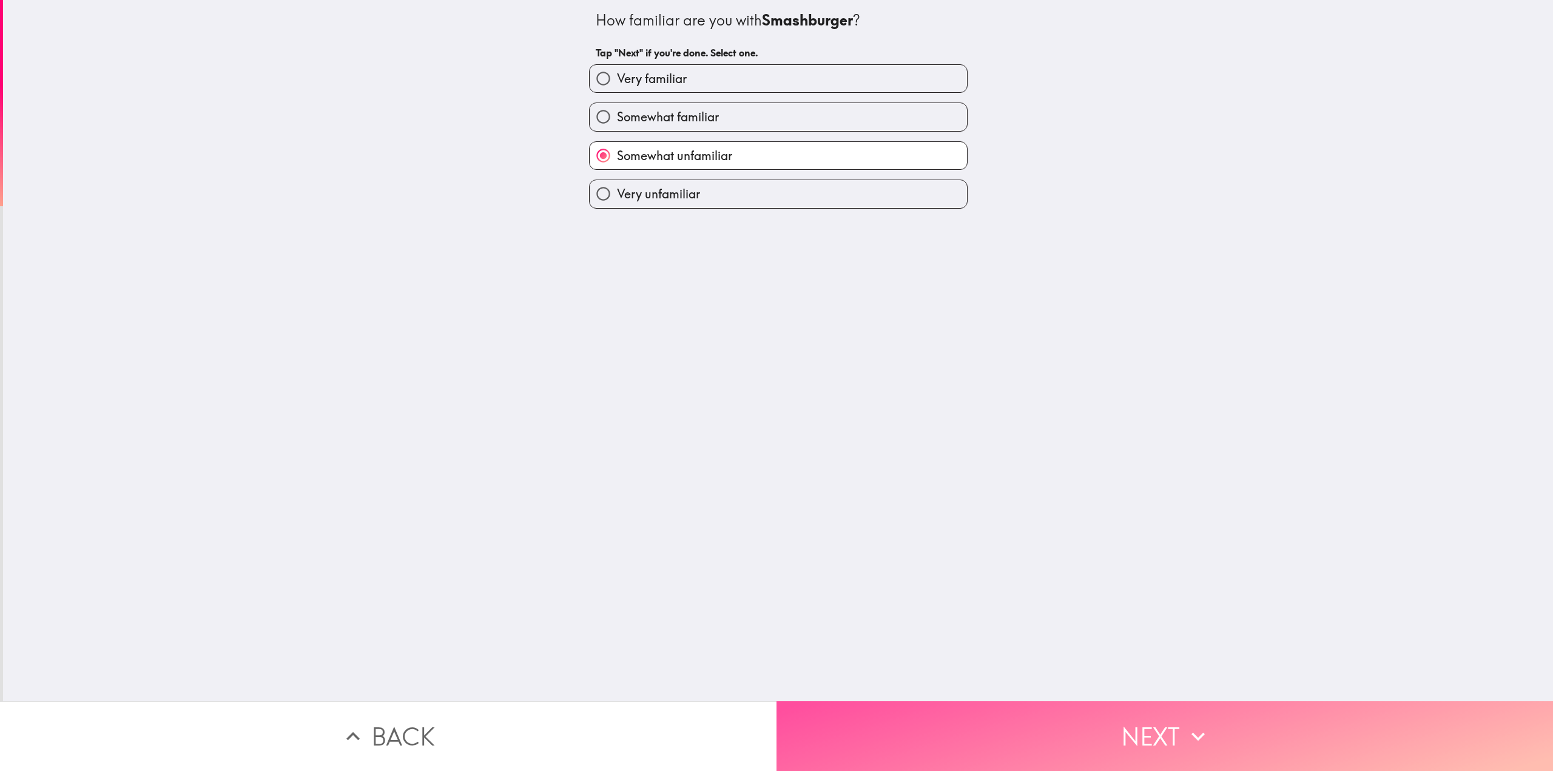
click at [1204, 723] on icon "button" at bounding box center [1198, 736] width 27 height 27
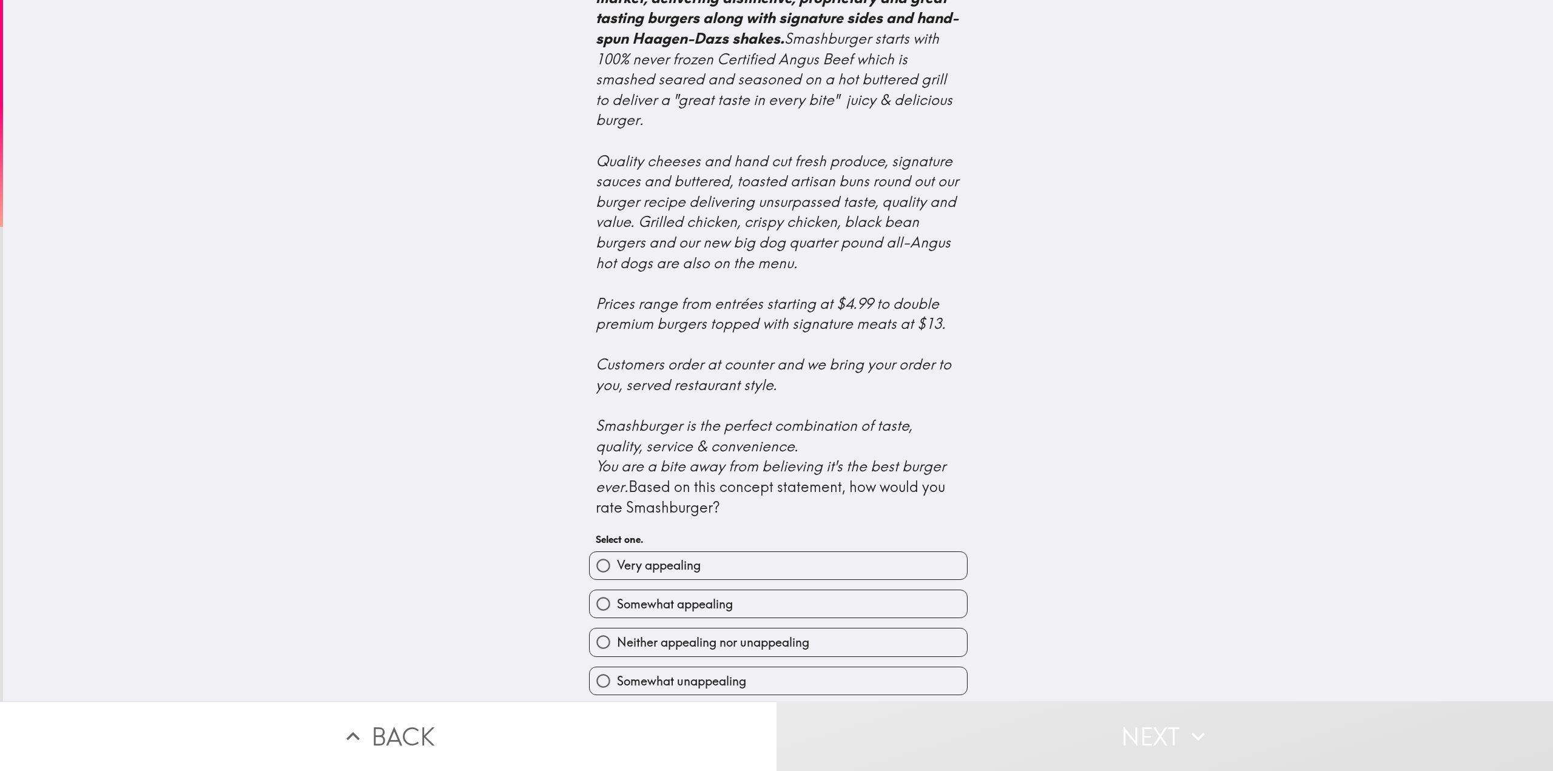
scroll to position [207, 0]
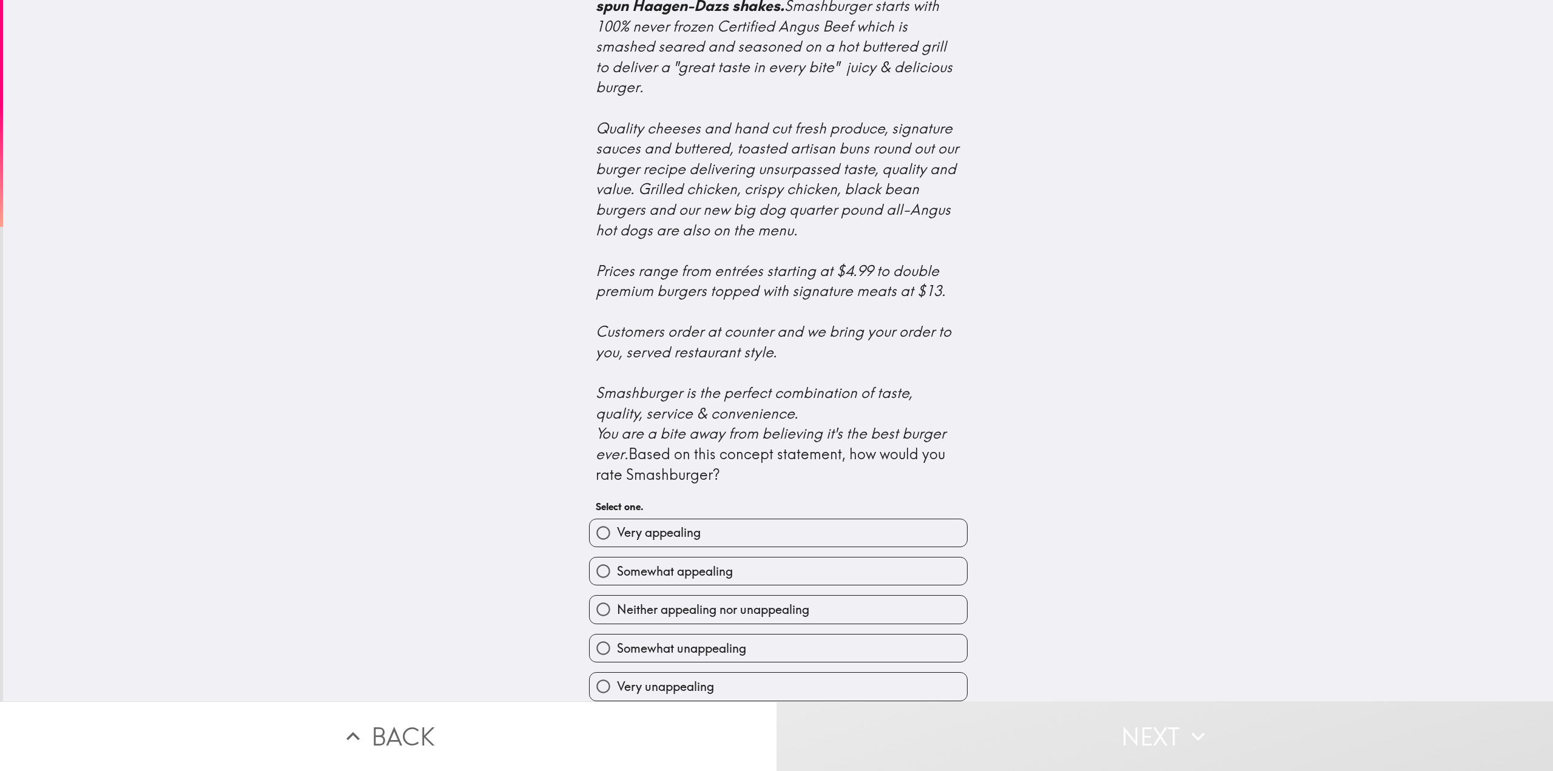
click at [720, 601] on span "Neither appealing nor unappealing" at bounding box center [713, 609] width 192 height 17
click at [617, 599] on input "Neither appealing nor unappealing" at bounding box center [603, 609] width 27 height 27
radio input "true"
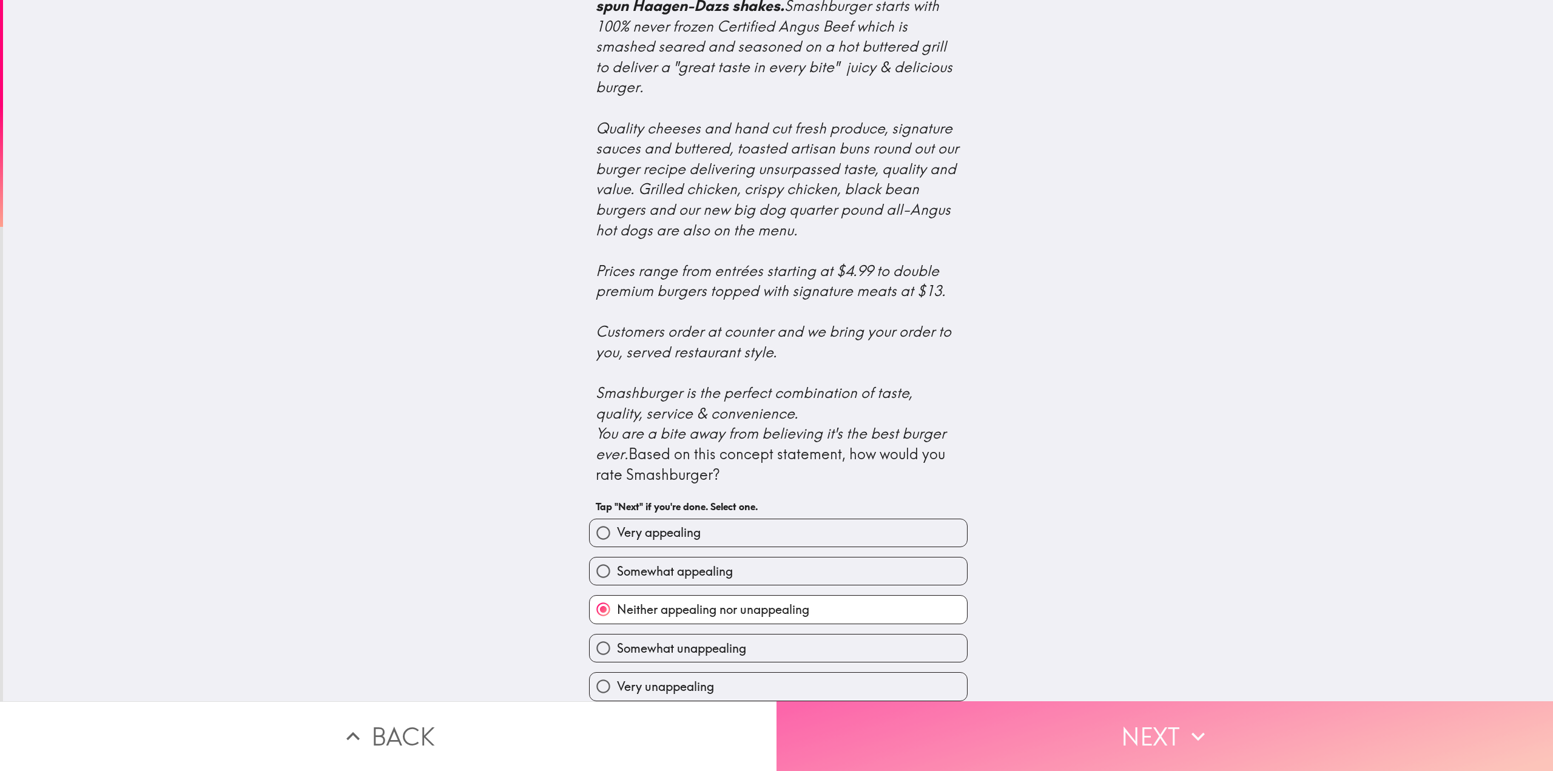
click at [1027, 727] on button "Next" at bounding box center [1165, 736] width 777 height 70
